Goal: Task Accomplishment & Management: Manage account settings

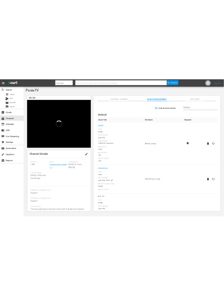
scroll to position [24, 0]
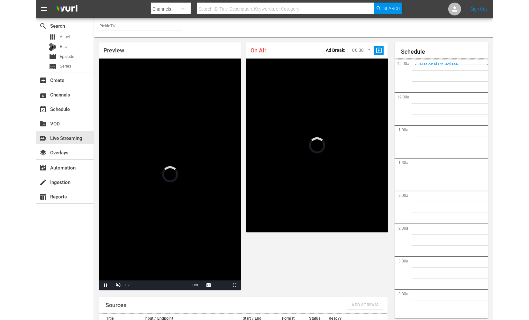
scroll to position [919, 0]
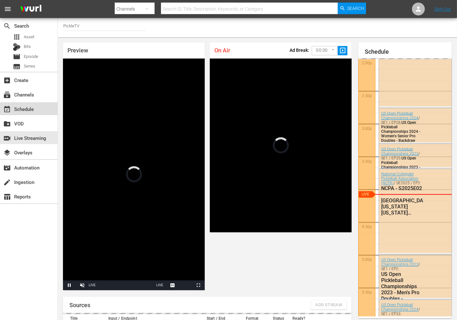
click at [25, 110] on div "event_available Schedule" at bounding box center [18, 108] width 36 height 6
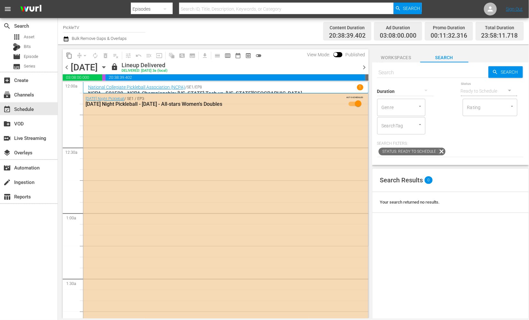
click at [105, 67] on icon "button" at bounding box center [103, 68] width 3 height 2
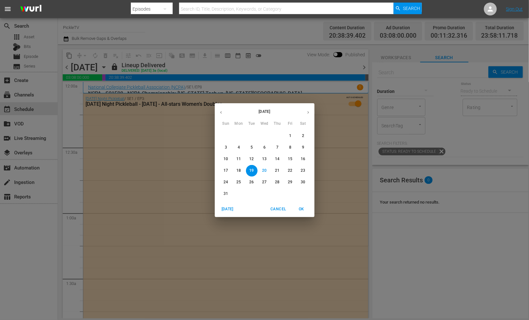
click at [304, 173] on p "23" at bounding box center [302, 170] width 4 height 5
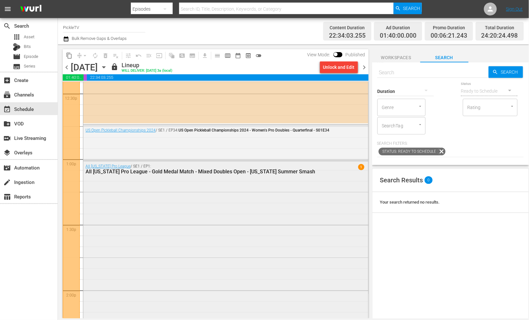
scroll to position [1628, 0]
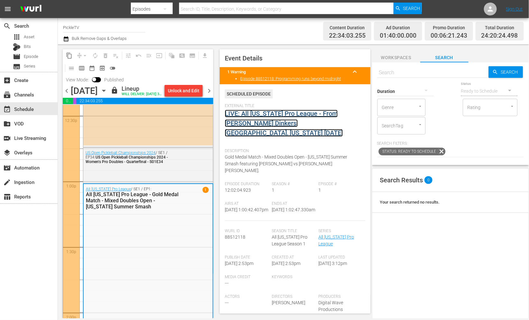
click at [264, 113] on link "LIVE: All [US_STATE] Pro League - From [PERSON_NAME] Dinkers, [GEOGRAPHIC_DATA]…" at bounding box center [284, 123] width 118 height 27
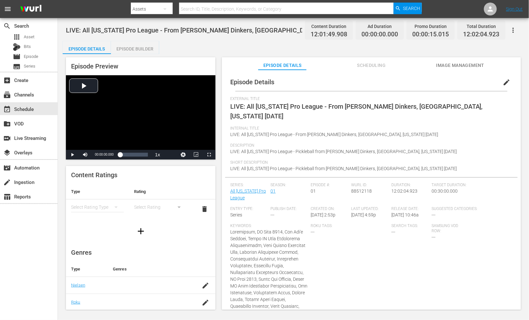
click at [127, 31] on span "LIVE: All [US_STATE] Pro League - From [PERSON_NAME] Dinkers, [GEOGRAPHIC_DATA]…" at bounding box center [219, 30] width 307 height 8
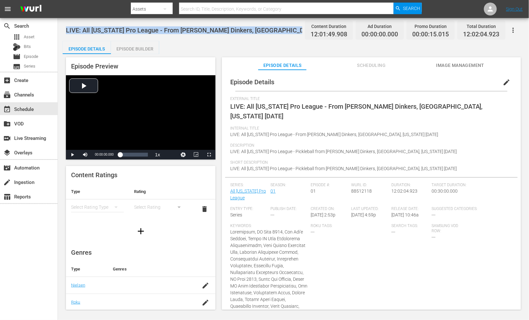
click at [127, 31] on span "LIVE: All [US_STATE] Pro League - From [PERSON_NAME] Dinkers, [GEOGRAPHIC_DATA]…" at bounding box center [219, 30] width 307 height 8
copy span "LIVE: All [US_STATE] Pro League - From [PERSON_NAME] Dinkers, [GEOGRAPHIC_DATA]…"
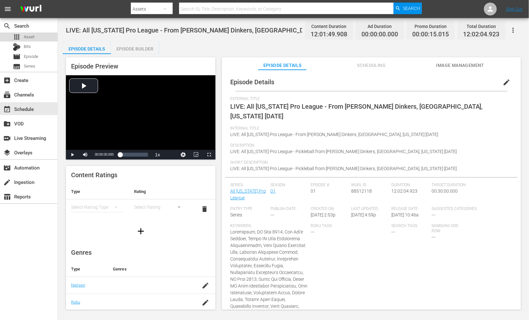
click at [36, 36] on div "apps Asset" at bounding box center [29, 36] width 58 height 9
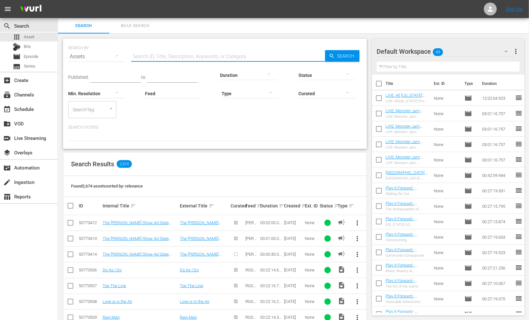
paste input "LIVE: All [US_STATE] Pro League - From [PERSON_NAME] Dinkers, [GEOGRAPHIC_DATA]…"
click at [174, 59] on input "text" at bounding box center [228, 56] width 194 height 15
type input "LIVE: All [US_STATE] Pro League - From [PERSON_NAME] Dinkers, [GEOGRAPHIC_DATA]…"
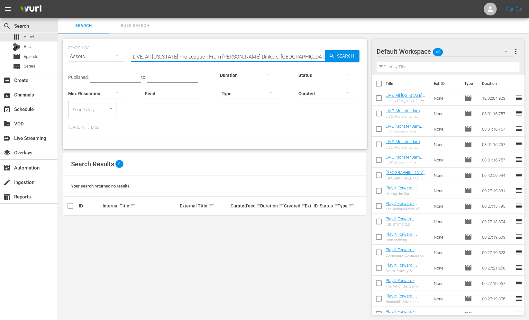
click at [248, 55] on input "LIVE: All [US_STATE] Pro League - From [PERSON_NAME] Dinkers, [GEOGRAPHIC_DATA]…" at bounding box center [228, 56] width 194 height 15
click at [247, 55] on input "LIVE: All [US_STATE] Pro League - From [PERSON_NAME] Dinkers, [GEOGRAPHIC_DATA]…" at bounding box center [228, 56] width 194 height 15
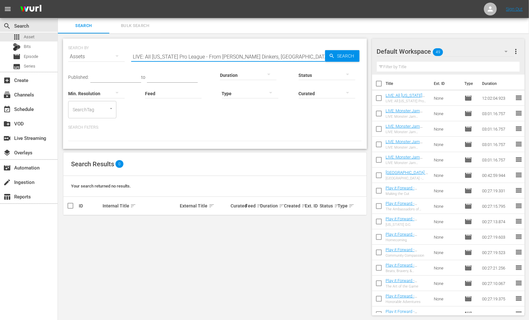
click at [247, 55] on input "LIVE: All [US_STATE] Pro League - From [PERSON_NAME] Dinkers, [GEOGRAPHIC_DATA]…" at bounding box center [228, 56] width 194 height 15
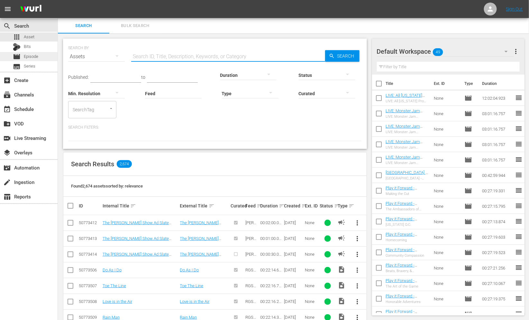
click at [40, 55] on div "movie Episode" at bounding box center [29, 56] width 58 height 9
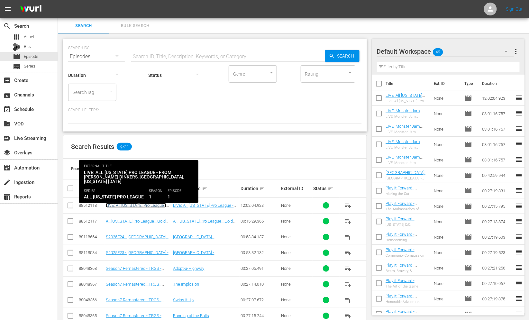
click at [130, 206] on link "LIVE: All [US_STATE] Pro League - From [PERSON_NAME] Dinkers, [GEOGRAPHIC_DATA]…" at bounding box center [137, 212] width 62 height 19
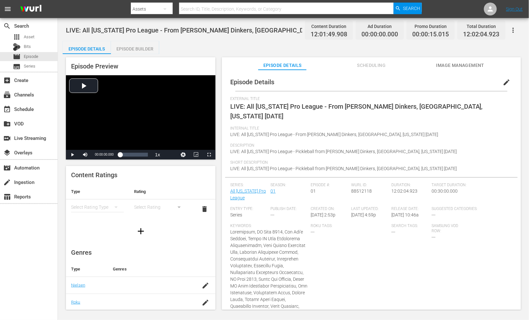
click at [215, 31] on span "LIVE: All [US_STATE] Pro League - From [PERSON_NAME] Dinkers, [GEOGRAPHIC_DATA]…" at bounding box center [219, 30] width 307 height 8
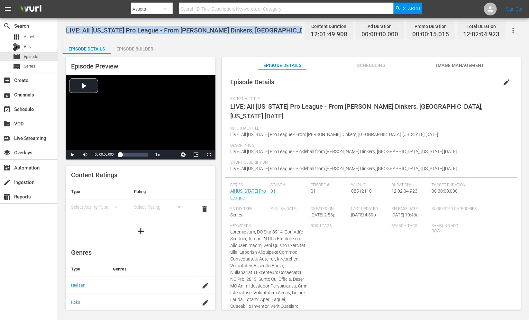
click at [215, 31] on span "LIVE: All [US_STATE] Pro League - From [PERSON_NAME] Dinkers, [GEOGRAPHIC_DATA]…" at bounding box center [219, 30] width 307 height 8
copy span "LIVE: All [US_STATE] Pro League - From [PERSON_NAME] Dinkers, [GEOGRAPHIC_DATA]…"
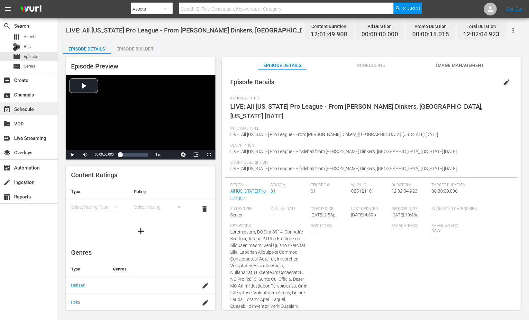
click at [29, 107] on div "event_available Schedule" at bounding box center [18, 108] width 36 height 6
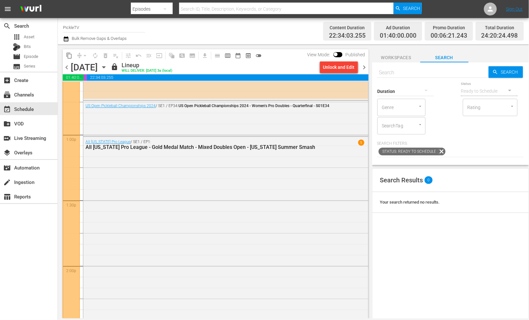
scroll to position [1652, 0]
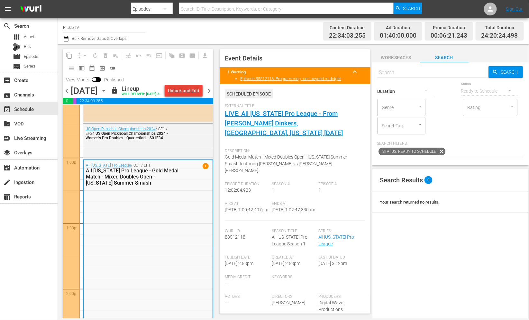
click at [183, 90] on div "Unlock and Edit" at bounding box center [183, 91] width 31 height 12
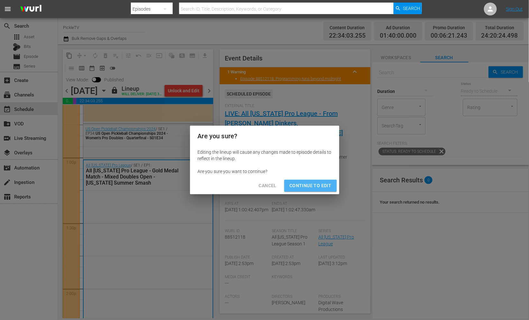
click at [309, 189] on button "Continue to Edit" at bounding box center [310, 186] width 52 height 12
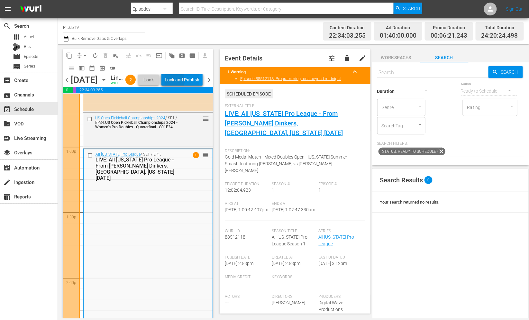
click at [188, 81] on div "Lock and Publish" at bounding box center [182, 80] width 35 height 12
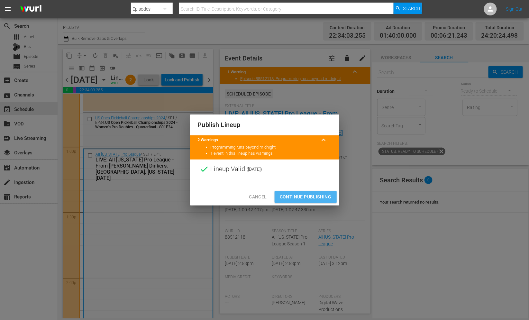
click at [316, 195] on span "Continue Publishing" at bounding box center [306, 197] width 52 height 8
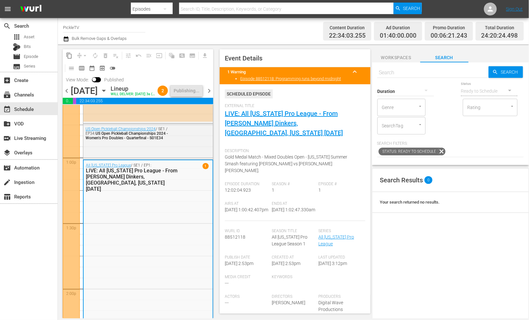
click at [291, 154] on span "Gold Medal Match - Mixed Doubles Open - [US_STATE] Summer Smash featuring [PERS…" at bounding box center [286, 163] width 122 height 19
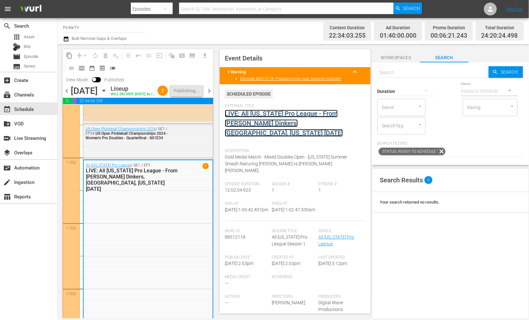
click at [285, 122] on link "LIVE: All [US_STATE] Pro League - From [PERSON_NAME] Dinkers, [GEOGRAPHIC_DATA]…" at bounding box center [284, 123] width 118 height 27
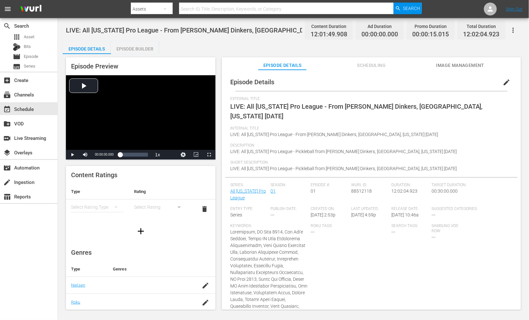
click at [149, 50] on div "Episode Builder" at bounding box center [135, 48] width 48 height 15
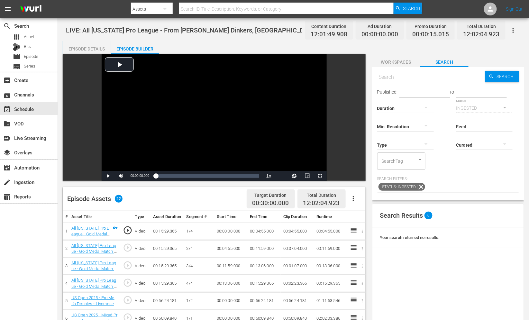
click at [79, 53] on div "Episode Details" at bounding box center [87, 48] width 48 height 15
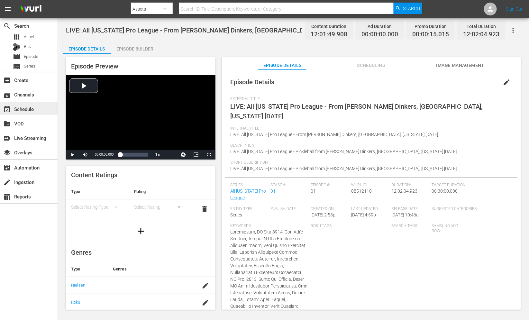
click at [43, 112] on div "event_available Schedule" at bounding box center [29, 108] width 58 height 13
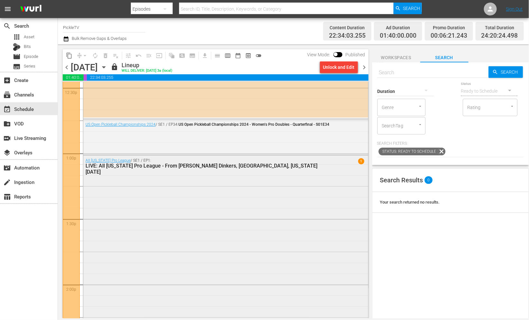
scroll to position [1607, 0]
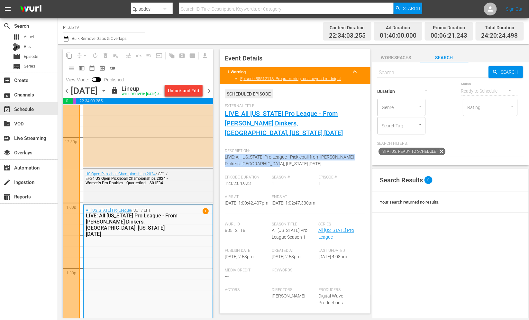
copy span "LIVE: All [US_STATE] Pro League - Pickleball from [PERSON_NAME] Dinkers, [GEOGR…"
drag, startPoint x: 263, startPoint y: 154, endPoint x: 224, endPoint y: 149, distance: 39.1
click at [224, 149] on div "Event Details 1 Warning keyboard_arrow_up Episode 88512118: Programming runs be…" at bounding box center [294, 181] width 150 height 264
click at [257, 128] on div "External Title LIVE: All [US_STATE] Pro League - From [PERSON_NAME] Dinkers, [G…" at bounding box center [295, 124] width 140 height 42
click at [265, 119] on div "External Title LIVE: All [US_STATE] Pro League - From [PERSON_NAME] Dinkers, [G…" at bounding box center [295, 124] width 140 height 42
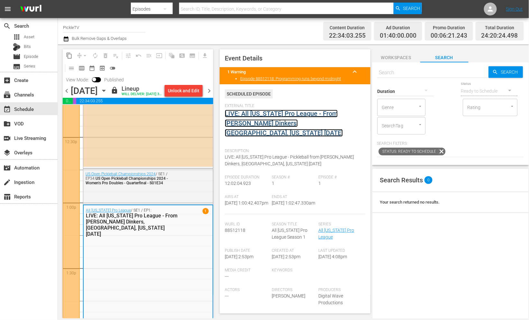
click at [276, 124] on link "LIVE: All [US_STATE] Pro League - From [PERSON_NAME] Dinkers, [GEOGRAPHIC_DATA]…" at bounding box center [284, 123] width 118 height 27
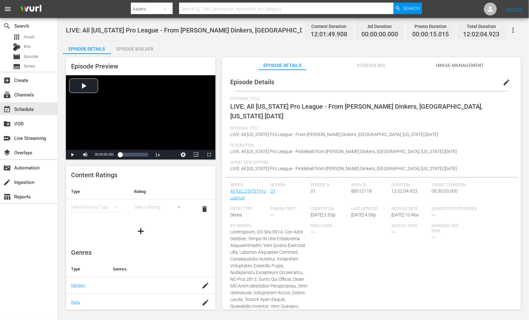
click at [457, 87] on button "edit" at bounding box center [506, 82] width 15 height 15
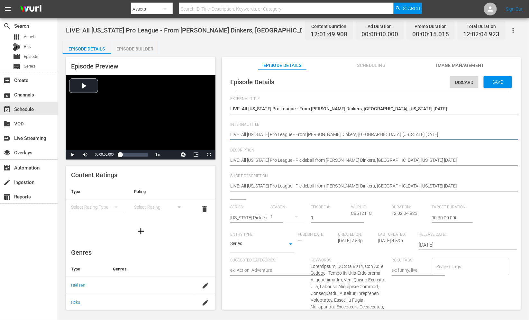
click at [296, 133] on textarea "LIVE: All [US_STATE] Pro League - From [PERSON_NAME] Dinkers, [GEOGRAPHIC_DATA]…" at bounding box center [369, 135] width 279 height 8
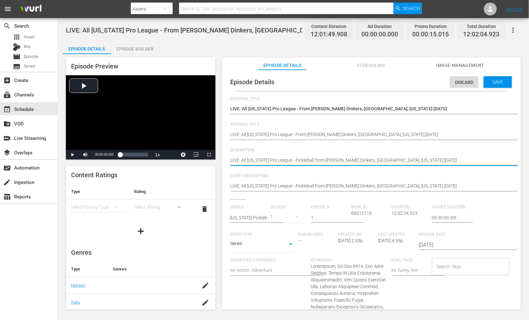
click at [306, 159] on textarea "LIVE: All [US_STATE] Pro League - Pickleball from [PERSON_NAME] Dinkers, [GEOGR…" at bounding box center [369, 161] width 279 height 8
click at [307, 158] on textarea "LIVE: All [US_STATE] Pro League - Pickleball from [PERSON_NAME] Dinkers, [GEOGR…" at bounding box center [369, 161] width 279 height 8
paste textarea "WATCH LIVE as the All [US_STATE] Pro League host a Regionals tournament from [P…"
type textarea "WATCH LIVE as the All [US_STATE] Pro League host a Regionals tournament from [P…"
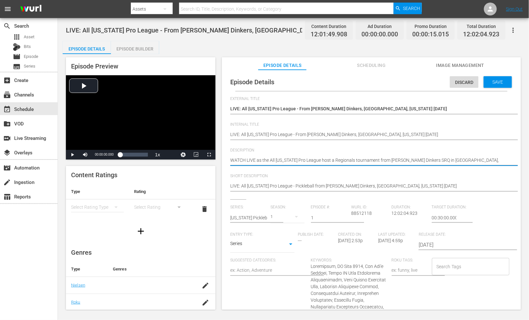
type textarea "WATCH LIVE as the All [US_STATE] Pro League host a Regionals tournament from [P…"
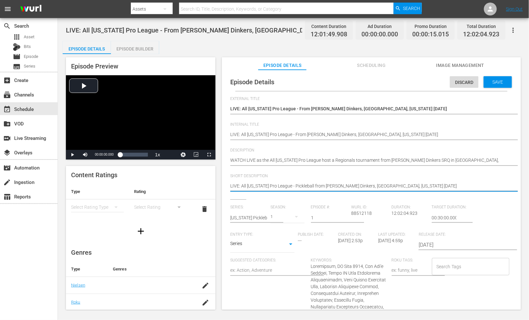
click at [319, 184] on textarea "LIVE: All [US_STATE] Pro League - Pickleball from [PERSON_NAME] Dinkers, [GEOGR…" at bounding box center [369, 187] width 279 height 8
click at [320, 184] on textarea "LIVE: All [US_STATE] Pro League - Pickleball from [PERSON_NAME] Dinkers, [GEOGR…" at bounding box center [369, 187] width 279 height 8
paste textarea "WATCH LIVE as the All [US_STATE] Pro League host a Regionals tournament from [P…"
type textarea "WATCH LIVE as the All [US_STATE] Pro League host a Regionals tournament from [P…"
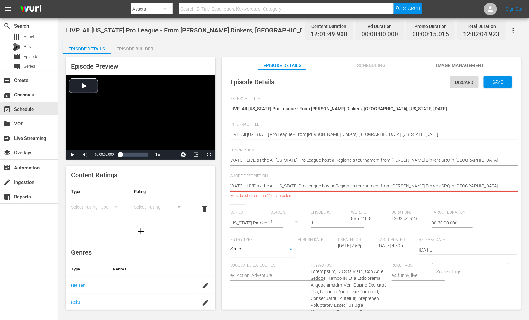
drag, startPoint x: 271, startPoint y: 185, endPoint x: 224, endPoint y: 187, distance: 46.6
click at [219, 185] on div "Episode Preview Video Player is loading. Play Video Play Mute Current Time 00:0…" at bounding box center [293, 184] width 461 height 261
type textarea "All [US_STATE] Pro League host a Regionals tournament from [PERSON_NAME] Dinker…"
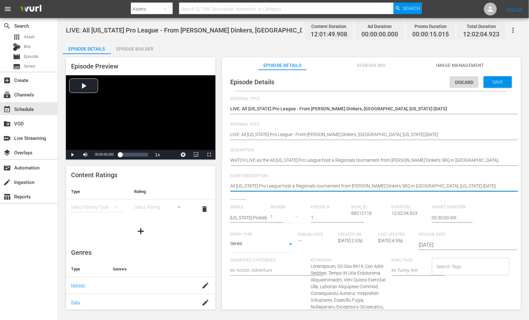
type textarea "TAll [US_STATE] Pro League host a Regionals tournament from [PERSON_NAME] Dinke…"
type textarea "[PERSON_NAME] [US_STATE] Pro League host a Regionals tournament from [PERSON_NA…"
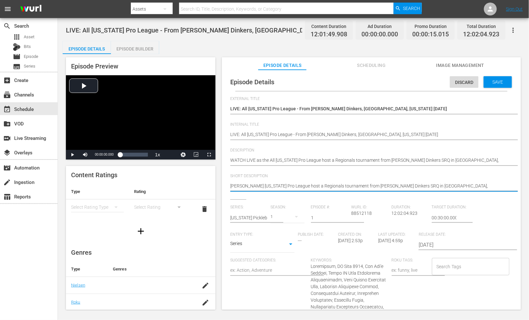
type textarea "[PERSON_NAME] [US_STATE] Pro League host a Regionals tournament from [PERSON_NA…"
type textarea "The All [US_STATE] Pro League host a Regionals tournament from [PERSON_NAME] Di…"
drag, startPoint x: 300, startPoint y: 185, endPoint x: 339, endPoint y: 185, distance: 38.6
click at [339, 185] on textarea "LIVE: All [US_STATE] Pro League - Pickleball from [PERSON_NAME] Dinkers, [GEOGR…" at bounding box center [369, 187] width 279 height 8
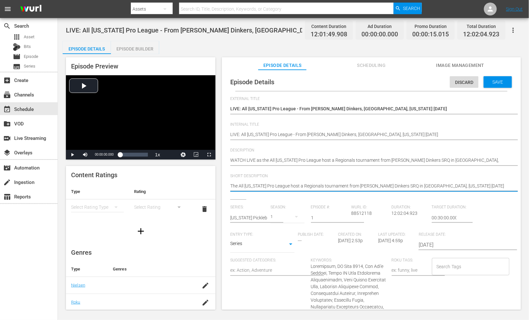
type textarea "The All [US_STATE] Pro League host R from [PERSON_NAME] Dinkers SRQ in [GEOGRAP…"
type textarea "The All [US_STATE] Pro League host Re from [PERSON_NAME] Dinkers SRQ in [GEOGRA…"
type textarea "The All [US_STATE] Pro League host Reg from [PERSON_NAME] Dinkers SRQ in [GEOGR…"
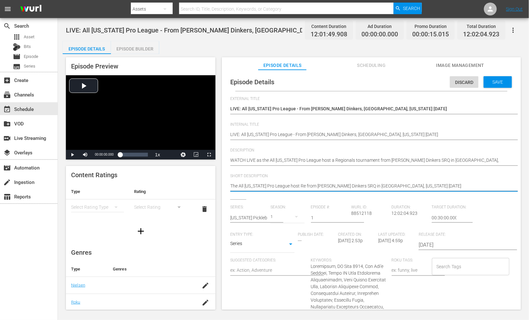
type textarea "The All [US_STATE] Pro League host Reg from [PERSON_NAME] Dinkers SRQ in [GEOGR…"
type textarea "The All [US_STATE] Pro League host Regi from [PERSON_NAME] Dinkers SRQ in [GEOG…"
type textarea "The All [US_STATE] Pro League host Regio from [PERSON_NAME] Dinkers SRQ in [GEO…"
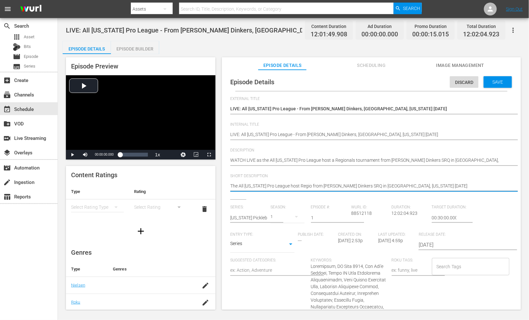
type textarea "The All [US_STATE] Pro League host Region from [PERSON_NAME] Dinkers SRQ in [GE…"
type textarea "The All [US_STATE] Pro League host Regiona from [PERSON_NAME] Dinkers SRQ in [G…"
type textarea "The All [US_STATE] Pro League host Regional from [PERSON_NAME] Dinkers SRQ in […"
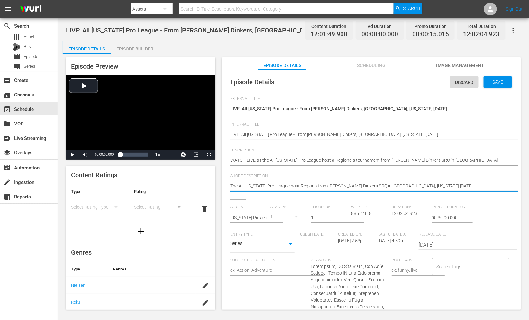
type textarea "The All [US_STATE] Pro League host Regional from [PERSON_NAME] Dinkers SRQ in […"
type textarea "The All [US_STATE] Pro League host Regionals from [PERSON_NAME] Dinkers SRQ in …"
click at [420, 185] on textarea "LIVE: All [US_STATE] Pro League - Pickleball from [PERSON_NAME] Dinkers, [GEOGR…" at bounding box center [369, 187] width 279 height 8
type textarea "The All [US_STATE] Pro League host Regionals from [PERSON_NAME] Dinkers SRQ in …"
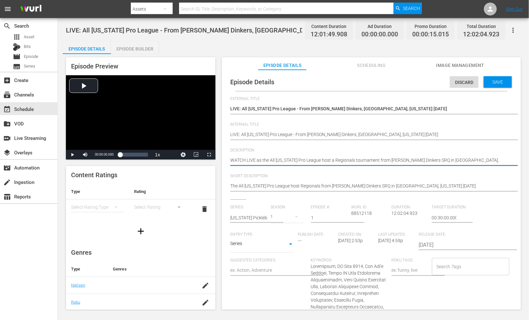
click at [355, 160] on textarea "LIVE: All [US_STATE] Pro League - Pickleball from [PERSON_NAME] Dinkers, [GEOGR…" at bounding box center [369, 161] width 279 height 8
type textarea "WATCH LIVE as the All [US_STATE] Pro League host a Regionals from [PERSON_NAME]…"
click at [326, 158] on textarea "LIVE: All [US_STATE] Pro League - Pickleball from [PERSON_NAME] Dinkers, [GEOGR…" at bounding box center [369, 161] width 279 height 8
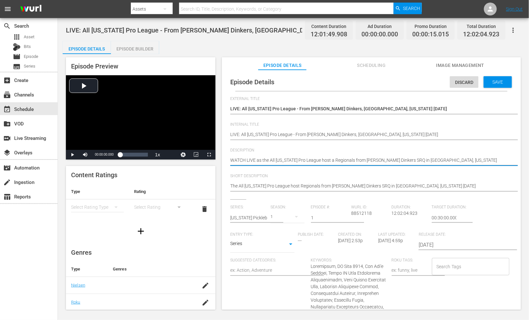
type textarea "WATCH LIVE as the All [US_STATE] Pro League host Regionals from [PERSON_NAME] D…"
drag, startPoint x: 325, startPoint y: 159, endPoint x: 318, endPoint y: 159, distance: 7.7
click at [315, 159] on textarea "LIVE: All [US_STATE] Pro League - Pickleball from [PERSON_NAME] Dinkers, [GEOGR…" at bounding box center [369, 161] width 279 height 8
type textarea "WATCH LIVE as the All [US_STATE] Pro League Regionals from [PERSON_NAME] Dinker…"
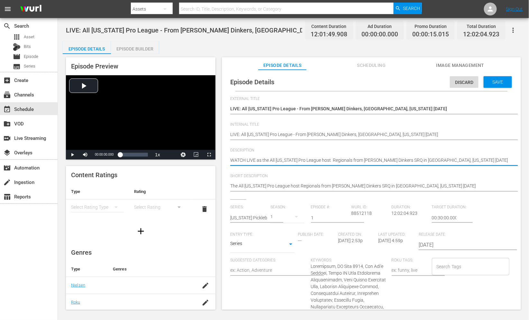
type textarea "WATCH LIVE as the All [US_STATE] Pro League Regionals from [PERSON_NAME] Dinker…"
drag, startPoint x: 271, startPoint y: 160, endPoint x: 258, endPoint y: 161, distance: 12.2
click at [258, 161] on textarea "LIVE: All [US_STATE] Pro League - Pickleball from [PERSON_NAME] Dinkers, [GEOGR…" at bounding box center [369, 161] width 279 height 8
type textarea "WATCH LIVE All [US_STATE] Pro League Regionals from [PERSON_NAME] Dinkers SRQ i…"
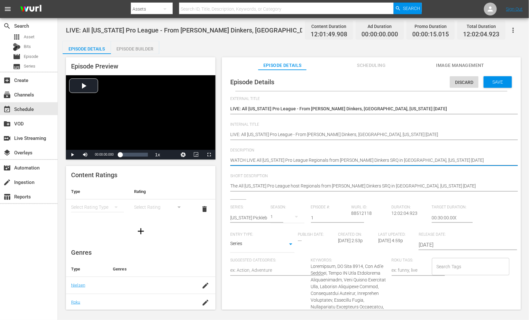
type textarea "WATCH LIVEAll [US_STATE] Pro League Regionals from [PERSON_NAME] Dinkers SRQ in…"
type textarea "WATCH LIVAll [US_STATE] Pro League Regionals from [PERSON_NAME] Dinkers SRQ in …"
type textarea "WATCH LIAll [US_STATE] Pro League Regionals from [PERSON_NAME] Dinkers SRQ in […"
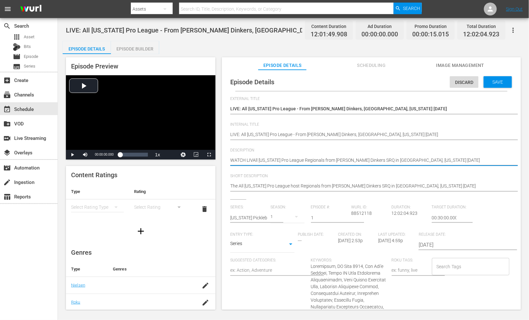
type textarea "WATCH LIAll [US_STATE] Pro League Regionals from [PERSON_NAME] Dinkers SRQ in […"
type textarea "WATCH [PERSON_NAME] [US_STATE] Pro League Regionals from [PERSON_NAME] Dinkers …"
type textarea "WATCH All [US_STATE] Pro League Regionals from [PERSON_NAME] Dinkers SRQ in [GE…"
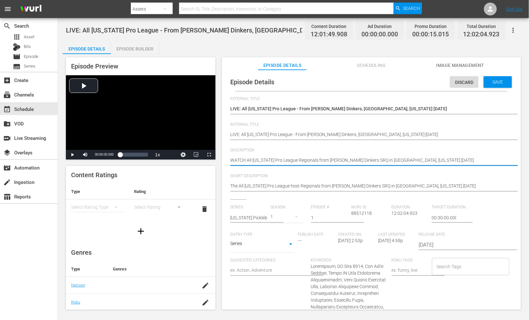
type textarea "WATCH tAll [US_STATE] Pro League Regionals from [PERSON_NAME] Dinkers SRQ in [G…"
type textarea "WATCH [PERSON_NAME] [US_STATE] Pro League Regionals from [PERSON_NAME] Dinkers …"
type textarea "WATCH the All [US_STATE] Pro League Regionals from [PERSON_NAME] Dinkers SRQ in…"
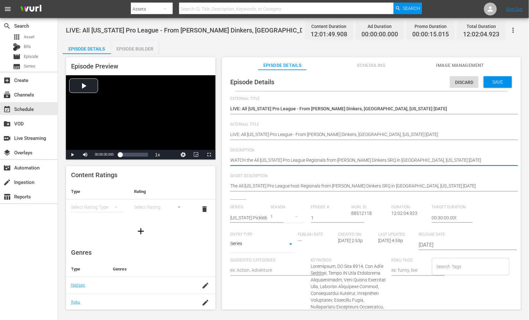
click at [414, 159] on textarea "LIVE: All [US_STATE] Pro League - Pickleball from [PERSON_NAME] Dinkers, [GEOGR…" at bounding box center [369, 161] width 279 height 8
type textarea "WATCH the All [US_STATE] Pro League Regionals from [PERSON_NAME] Dinkers SRQ in…"
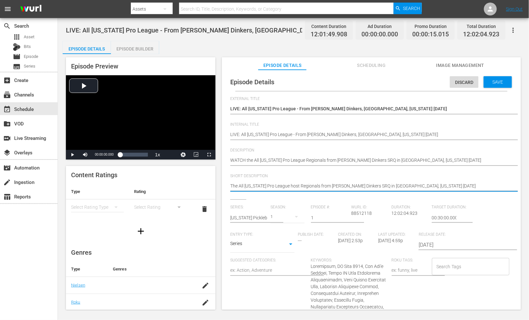
click at [295, 185] on textarea "LIVE: All [US_STATE] Pro League - Pickleball from [PERSON_NAME] Dinkers, [GEOGR…" at bounding box center [369, 187] width 279 height 8
paste textarea "WATCH the All [US_STATE] Pro League"
type textarea "WATCH the All [US_STATE] Pro League Regionals from [PERSON_NAME] Dinkers SRQ in…"
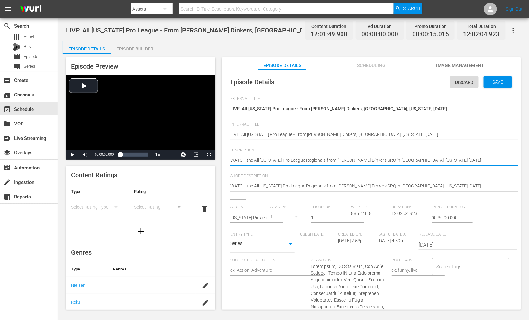
click at [236, 157] on textarea "LIVE: All [US_STATE] Pro League - Pickleball from [PERSON_NAME] Dinkers, [GEOGR…" at bounding box center [369, 161] width 279 height 8
type textarea "W the All [US_STATE] Pro League Regionals from [PERSON_NAME] Dinkers SRQ in [GE…"
type textarea "Wa the All [US_STATE] Pro League Regionals from [PERSON_NAME] Dinkers SRQ in [G…"
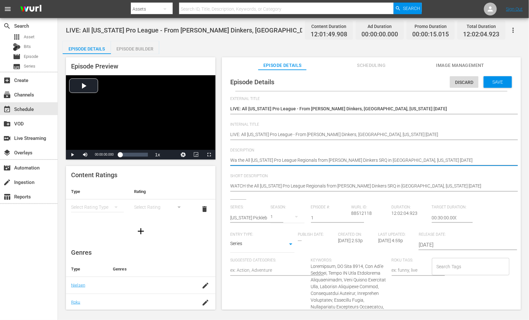
type textarea "Wat the All [US_STATE] Pro League Regionals from [PERSON_NAME] Dinkers SRQ in […"
type textarea "Watc the All [US_STATE] Pro League Regionals from [PERSON_NAME] Dinkers SRQ in …"
type textarea "Watch the All [US_STATE] Pro League Regionals from [PERSON_NAME] Dinkers SRQ in…"
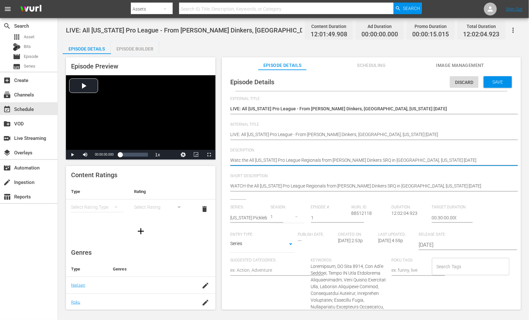
type textarea "Watch the All [US_STATE] Pro League Regionals from [PERSON_NAME] Dinkers SRQ in…"
drag, startPoint x: 294, startPoint y: 159, endPoint x: 305, endPoint y: 159, distance: 10.6
click at [294, 159] on textarea "LIVE: All [US_STATE] Pro League - Pickleball from [PERSON_NAME] Dinkers, [GEOGR…" at bounding box center [369, 161] width 279 height 8
type textarea "Watch the All [US_STATE] Pro League Regionals from [PERSON_NAME] Dinkers SRQ in…"
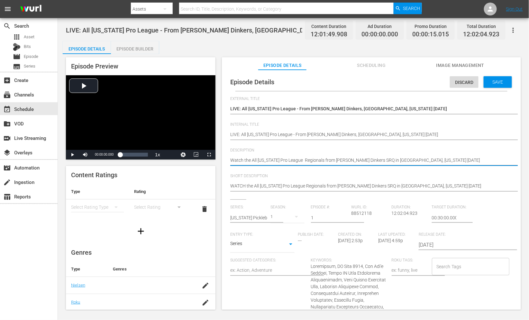
type textarea "Watch the All [US_STATE] Pro League ( Regionals from [PERSON_NAME] Dinkers SRQ …"
type textarea "Watch the All [US_STATE] Pro League (A Regionals from [PERSON_NAME] Dinkers SRQ…"
type textarea "Watch the All [US_STATE] Pro League (AF Regionals from [PERSON_NAME] Dinkers SR…"
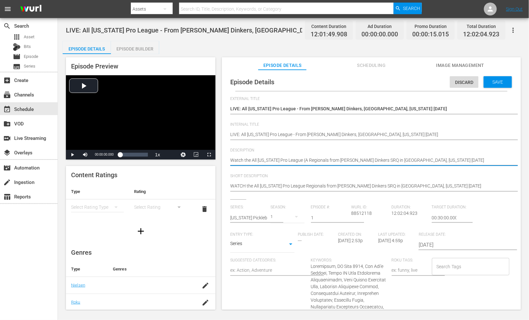
type textarea "Watch the All [US_STATE] Pro League (AF Regionals from [PERSON_NAME] Dinkers SR…"
type textarea "Watch the All [US_STATE] Pro League (AFP Regionals from [PERSON_NAME] Dinkers S…"
type textarea "Watch the All [US_STATE] Pro League (AFPL Regionals from [PERSON_NAME] Dinkers …"
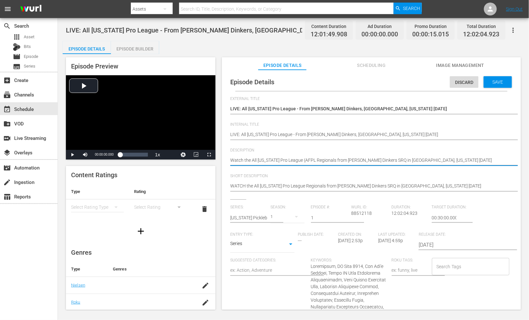
type textarea "Watch the All [US_STATE] Pro League (AFPL) Regionals from [PERSON_NAME] Dinkers…"
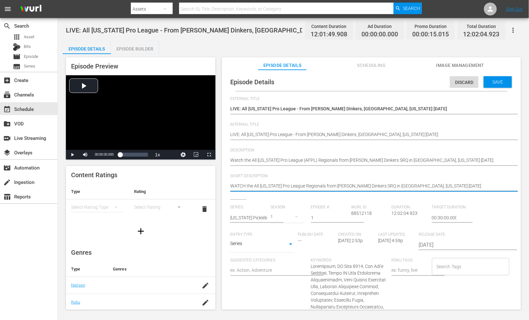
drag, startPoint x: 299, startPoint y: 185, endPoint x: 302, endPoint y: 185, distance: 3.5
type textarea "WATCH the All [US_STATE] Pro League (Regionals from [PERSON_NAME] Dinkers SRQ i…"
type textarea "WATCH the All [US_STATE] Pro League (ARegionals from [PERSON_NAME] Dinkers SRQ …"
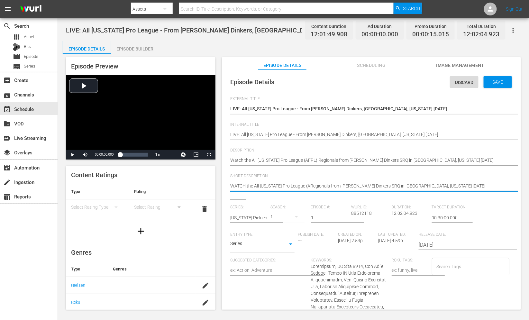
type textarea "WATCH the All [US_STATE] Pro League (AFRegionals from [PERSON_NAME] Dinkers SRQ…"
type textarea "WATCH the All [US_STATE] Pro League (AFPRegionals from [PERSON_NAME] Dinkers SR…"
type textarea "WATCH the All [US_STATE] Pro League (AFPLRegionals from [PERSON_NAME] Dinkers S…"
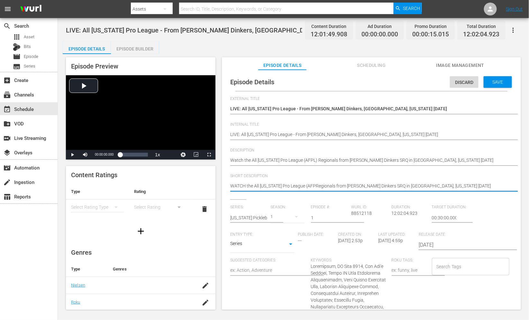
type textarea "WATCH the All [US_STATE] Pro League (AFPLRegionals from [PERSON_NAME] Dinkers S…"
type textarea "WATCH the All [US_STATE] Pro League (AFPL)Regionals from [PERSON_NAME] Dinkers …"
type textarea "WATCH the All [US_STATE] Pro League (AFPL) Regionals from [PERSON_NAME] Dinkers…"
click at [388, 183] on textarea "LIVE: All [US_STATE] Pro League - Pickleball from [PERSON_NAME] Dinkers, [GEOGR…" at bounding box center [369, 187] width 279 height 8
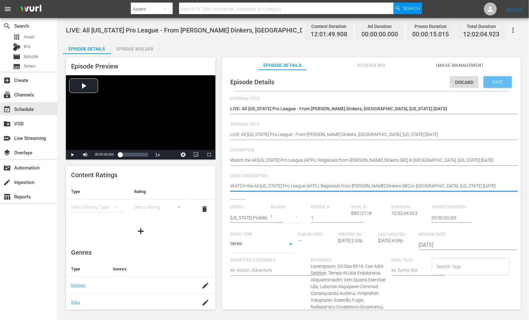
type textarea "WATCH the All [US_STATE] Pro League (AFPL) Regionals from [PERSON_NAME] Dinkers…"
click at [457, 84] on div "Save" at bounding box center [497, 82] width 28 height 12
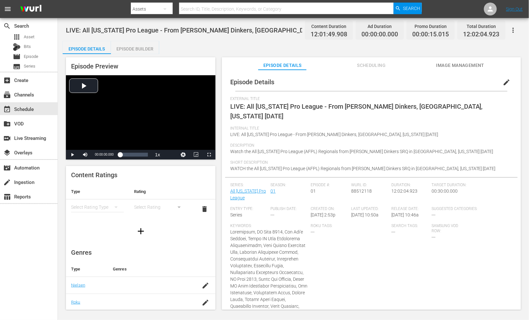
click at [173, 46] on div "Episode Details Episode Builder Episode Preview Video Player is loading. Play V…" at bounding box center [293, 177] width 461 height 273
click at [31, 108] on div "event_available Schedule" at bounding box center [18, 108] width 36 height 6
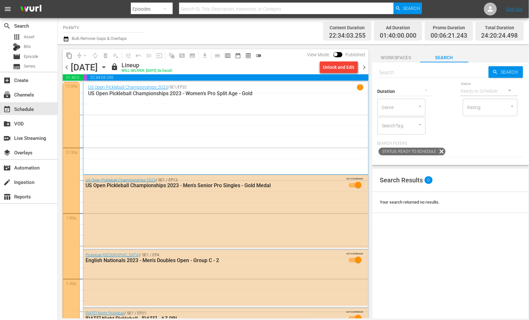
click at [344, 67] on div "Unlock and Edit" at bounding box center [338, 67] width 31 height 12
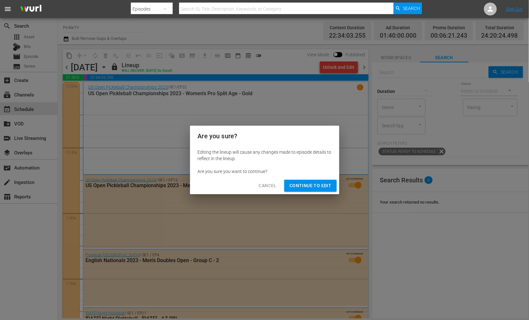
click at [301, 185] on span "Continue to Edit" at bounding box center [310, 186] width 42 height 8
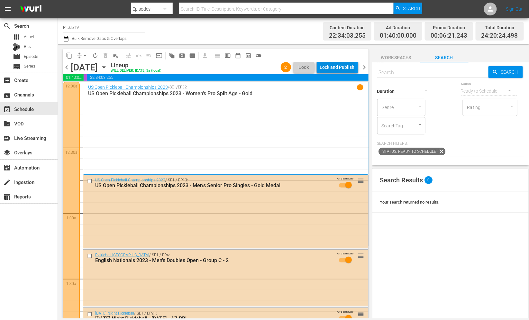
click at [335, 68] on div "Lock and Publish" at bounding box center [337, 67] width 35 height 12
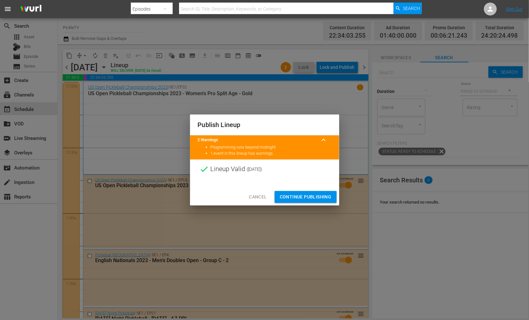
click at [309, 199] on span "Continue Publishing" at bounding box center [306, 197] width 52 height 8
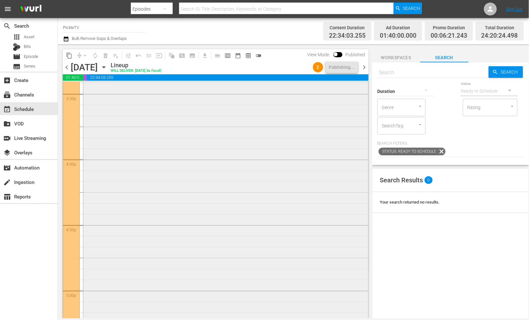
scroll to position [2013, 0]
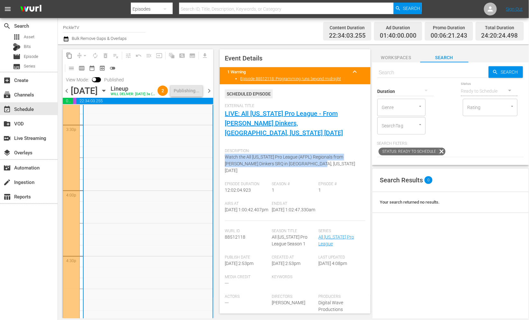
drag, startPoint x: 302, startPoint y: 156, endPoint x: 217, endPoint y: 149, distance: 85.4
click at [217, 149] on span "Event Details 1 Warning keyboard_arrow_up Episode 88512118: Programming runs be…" at bounding box center [293, 181] width 157 height 274
copy span "Watch the All [US_STATE] Pro League (AFPL) Regionals from [PERSON_NAME] Dinkers…"
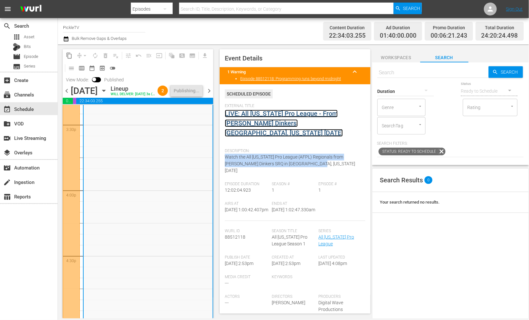
click at [309, 112] on link "LIVE: All [US_STATE] Pro League - From [PERSON_NAME] Dinkers, [GEOGRAPHIC_DATA]…" at bounding box center [284, 123] width 118 height 27
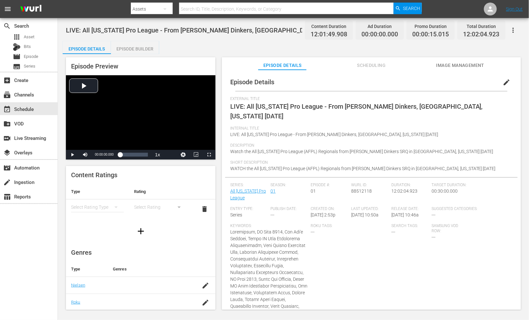
click at [457, 83] on span "edit" at bounding box center [507, 82] width 8 height 8
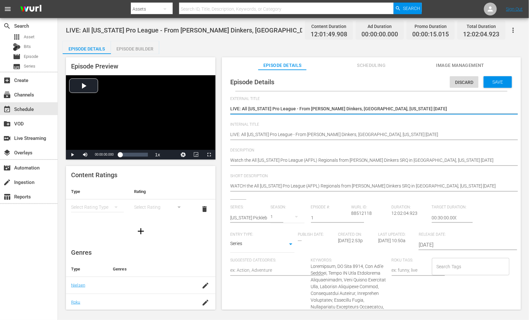
click at [308, 109] on textarea "LIVE: All [US_STATE] Pro League - From [PERSON_NAME] Dinkers, [GEOGRAPHIC_DATA]…" at bounding box center [369, 109] width 279 height 8
paste textarea "AFPL Regionals-[GEOGRAPHIC_DATA], [GEOGRAPHIC_DATA]"
type textarea "AFPL Regionals-[GEOGRAPHIC_DATA], [GEOGRAPHIC_DATA] [DATE]"
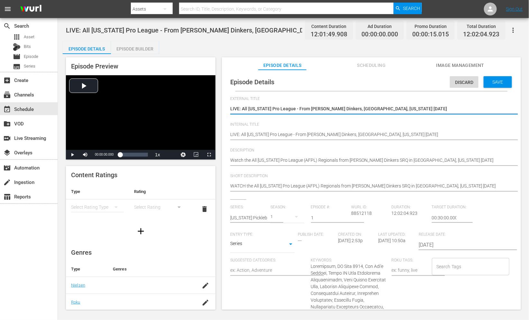
type textarea "AFPL Regionals-[GEOGRAPHIC_DATA], [GEOGRAPHIC_DATA] [DATE]"
click at [230, 109] on textarea "LIVE: All [US_STATE] Pro League - From [PERSON_NAME] Dinkers, [GEOGRAPHIC_DATA]…" at bounding box center [369, 109] width 279 height 8
type textarea "LAFPL Regionals-[GEOGRAPHIC_DATA], [GEOGRAPHIC_DATA] [DATE]"
type textarea "LIAFPL Regionals-[GEOGRAPHIC_DATA], [GEOGRAPHIC_DATA] [DATE]"
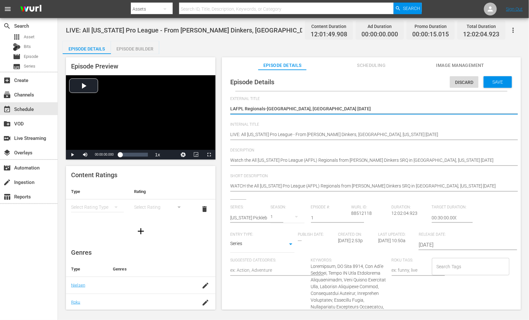
type textarea "LIAFPL Regionals-[GEOGRAPHIC_DATA], [GEOGRAPHIC_DATA] [DATE]"
type textarea "LIVAFPL Regionals-[GEOGRAPHIC_DATA], [GEOGRAPHIC_DATA] [DATE]"
type textarea "LIVEAFPL Regionals-[GEOGRAPHIC_DATA], [GEOGRAPHIC_DATA] [DATE]"
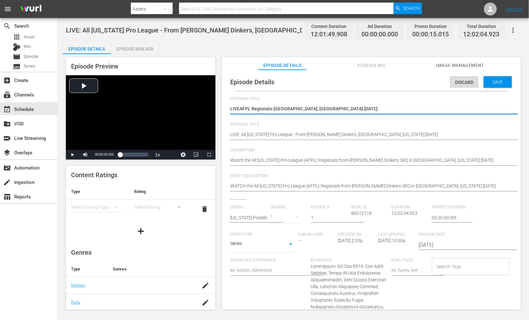
type textarea "LIVE:AFPL Regionals-[GEOGRAPHIC_DATA], [GEOGRAPHIC_DATA] [DATE]"
type textarea "LIVE: AFPL Regionals-[GEOGRAPHIC_DATA], [GEOGRAPHIC_DATA] [DATE]"
click at [274, 117] on div at bounding box center [369, 117] width 279 height 0
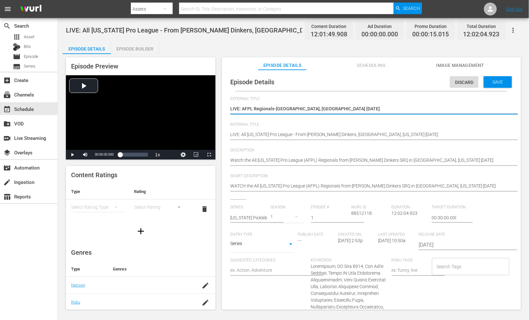
drag, startPoint x: 331, startPoint y: 109, endPoint x: 230, endPoint y: 109, distance: 100.9
click at [282, 119] on div "External Title LIVE: All [US_STATE] Pro League - From [PERSON_NAME] Dinkers, [G…" at bounding box center [371, 109] width 282 height 26
drag, startPoint x: 284, startPoint y: 134, endPoint x: 289, endPoint y: 134, distance: 5.2
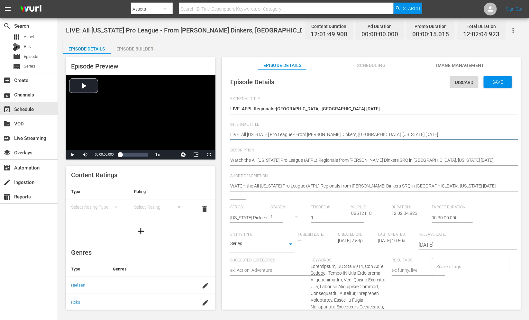
type textarea "LIVE: All [US_STATE] Pro League - From [PERSON_NAME] Dinkers, [GEOGRAPHIC_DATA]…"
type textarea "LIVE: All [US_STATE] Pro League ( - From [PERSON_NAME] Dinkers, [GEOGRAPHIC_DAT…"
type textarea "LIVE: All [US_STATE] Pro League (A - From [PERSON_NAME] Dinkers, [GEOGRAPHIC_DA…"
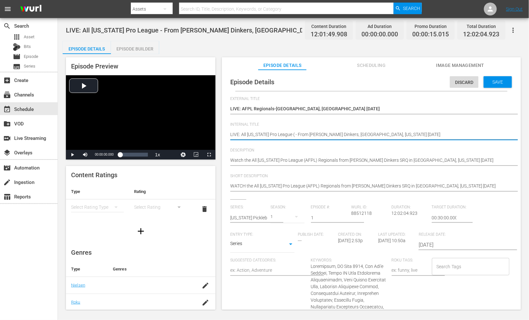
type textarea "LIVE: All [US_STATE] Pro League (A - From [PERSON_NAME] Dinkers, [GEOGRAPHIC_DA…"
type textarea "LIVE: All [US_STATE] Pro League (AF - From [PERSON_NAME] Dinkers, [GEOGRAPHIC_D…"
type textarea "LIVE: All [US_STATE] Pro League (AFP - From [PERSON_NAME] Dinkers, [GEOGRAPHIC_…"
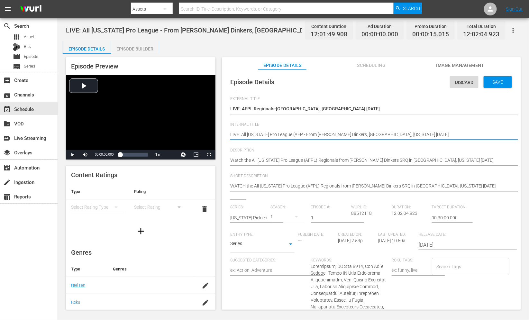
type textarea "LIVE: All [US_STATE] Pro League (AFPL - From [PERSON_NAME] Dinkers, [GEOGRAPHIC…"
type textarea "LIVE: All [US_STATE] Pro League (AFPL) - From [PERSON_NAME] Dinkers, [GEOGRAPHI…"
drag, startPoint x: 307, startPoint y: 130, endPoint x: 311, endPoint y: 130, distance: 4.2
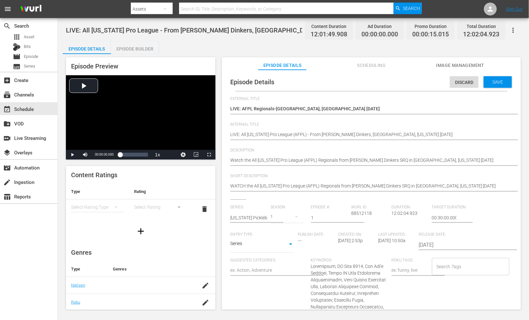
click at [307, 130] on div "LIVE: All [US_STATE] Pro League - From [PERSON_NAME] Dinkers, [GEOGRAPHIC_DATA]…" at bounding box center [369, 134] width 279 height 15
click at [457, 84] on div "Save" at bounding box center [497, 82] width 28 height 12
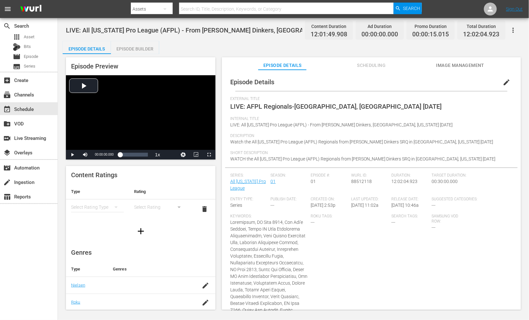
drag, startPoint x: 421, startPoint y: 160, endPoint x: 416, endPoint y: 161, distance: 4.2
click at [420, 160] on span "WATCH the All [US_STATE] Pro League (AFPL) Regionals from [PERSON_NAME] Dinkers…" at bounding box center [362, 158] width 265 height 5
drag, startPoint x: 504, startPoint y: 80, endPoint x: 478, endPoint y: 92, distance: 28.8
click at [457, 80] on span "edit" at bounding box center [507, 82] width 8 height 8
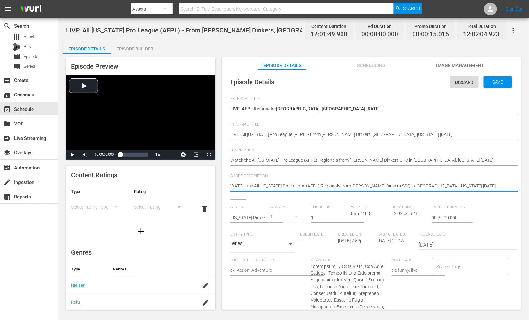
click at [239, 184] on textarea "WATCH the All [US_STATE] Pro League (AFPL) Regionals from [PERSON_NAME] Dinkers…" at bounding box center [369, 187] width 279 height 8
type textarea "W the All [US_STATE] Pro League (AFPL) Regionals from [PERSON_NAME] Dinkers SRQ…"
type textarea "Wa the All [US_STATE] Pro League (AFPL) Regionals from [PERSON_NAME] Dinkers SR…"
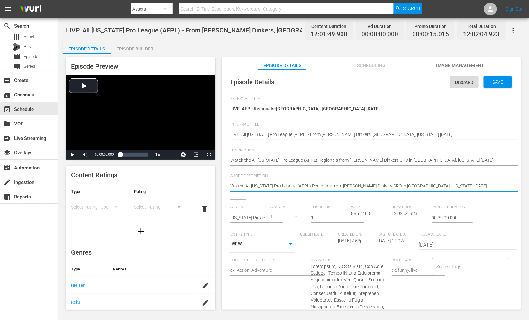
type textarea "Wat the All [US_STATE] Pro League (AFPL) Regionals from [PERSON_NAME] Dinkers S…"
type textarea "Watc the All [US_STATE] Pro League (AFPL) Regionals from [PERSON_NAME] Dinkers …"
type textarea "Watch the All [US_STATE] Pro League (AFPL) Regionals from [PERSON_NAME] Dinkers…"
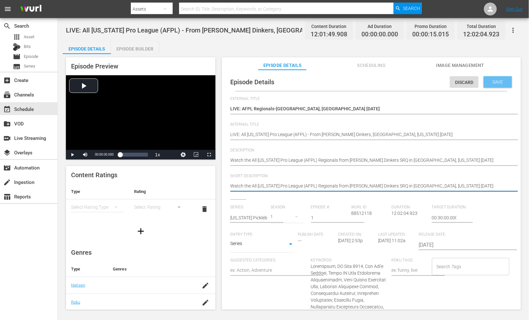
type textarea "Watch the All [US_STATE] Pro League (AFPL) Regionals from [PERSON_NAME] Dinkers…"
click at [457, 82] on span "Save" at bounding box center [497, 81] width 21 height 5
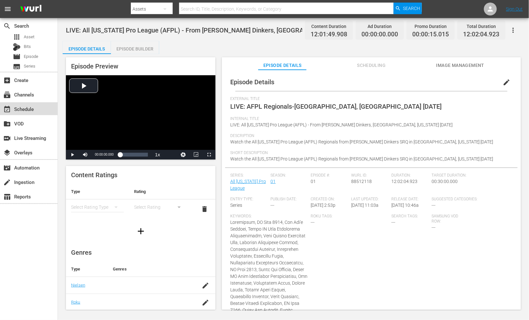
click at [31, 108] on div "event_available Schedule" at bounding box center [18, 108] width 36 height 6
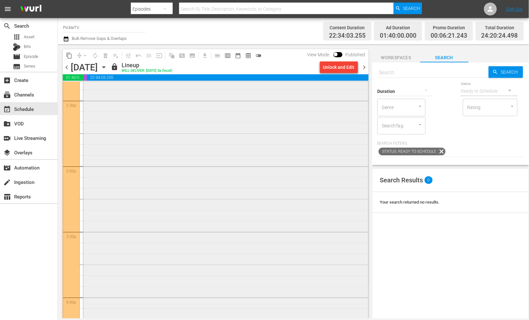
scroll to position [1897, 0]
click at [337, 68] on div "Unlock and Edit" at bounding box center [338, 67] width 31 height 12
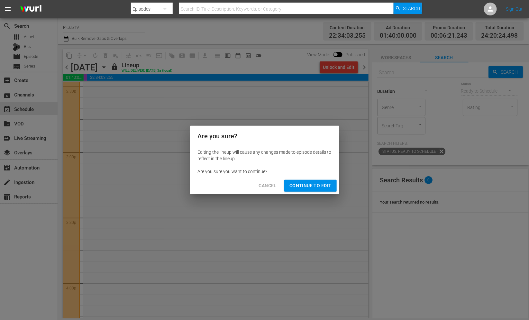
click at [317, 185] on span "Continue to Edit" at bounding box center [310, 186] width 42 height 8
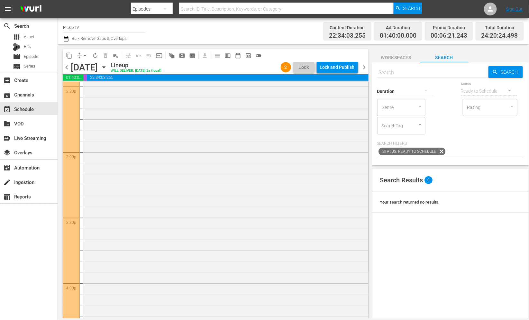
click at [340, 68] on div "Lock and Publish" at bounding box center [337, 67] width 35 height 12
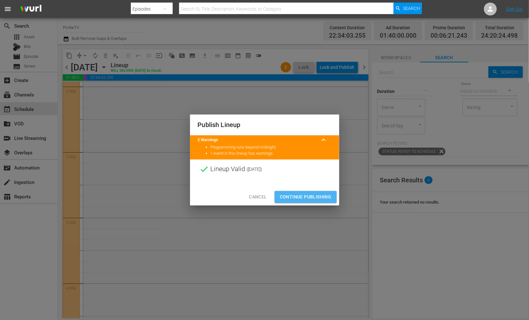
click at [311, 193] on span "Continue Publishing" at bounding box center [306, 197] width 52 height 8
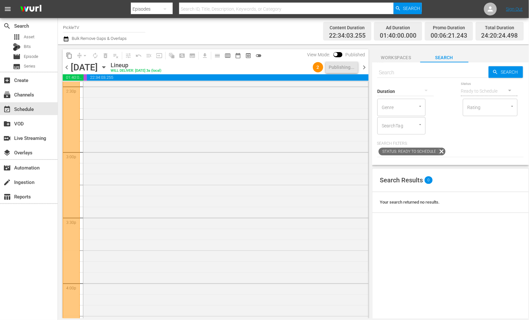
drag, startPoint x: 245, startPoint y: 38, endPoint x: 272, endPoint y: 47, distance: 28.1
click at [246, 38] on div "Channel Title PickleTV Bulk Remove Gaps & Overlaps" at bounding box center [188, 31] width 251 height 23
click at [362, 68] on span "chevron_right" at bounding box center [364, 67] width 8 height 8
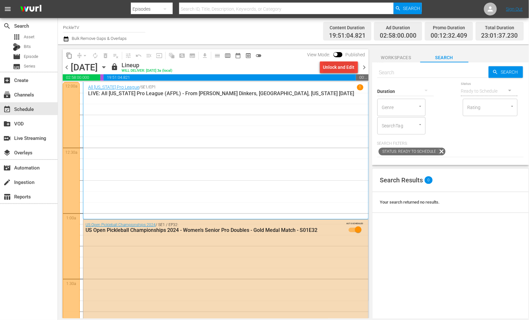
click at [335, 67] on div "Unlock and Edit" at bounding box center [338, 67] width 31 height 12
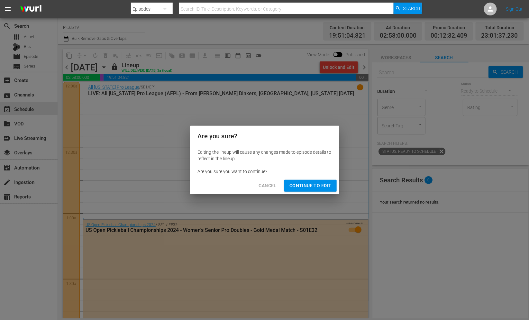
click at [327, 187] on span "Continue to Edit" at bounding box center [310, 186] width 42 height 8
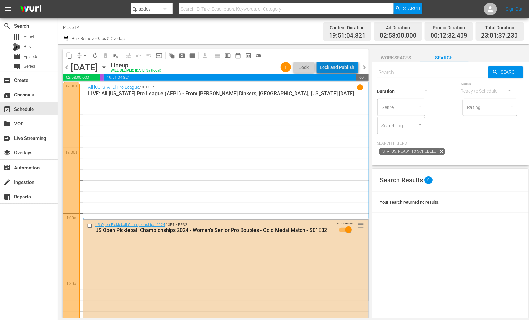
click at [340, 68] on div "Lock and Publish" at bounding box center [337, 67] width 35 height 12
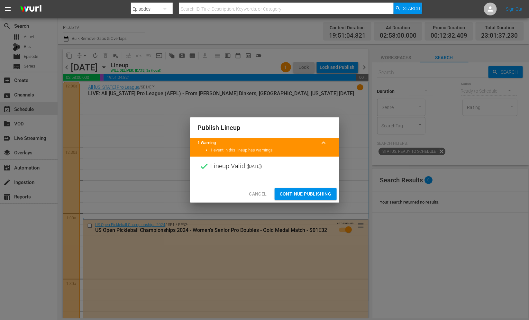
click at [301, 192] on span "Continue Publishing" at bounding box center [306, 194] width 52 height 8
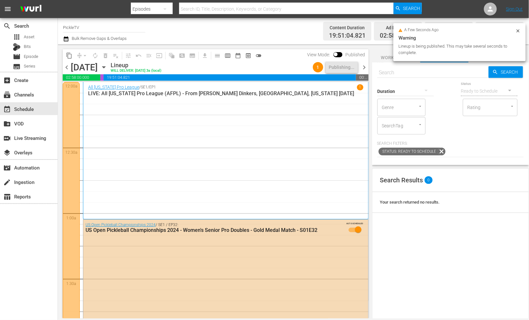
click at [220, 30] on div "Channel Title PickleTV Bulk Remove Gaps & Overlaps" at bounding box center [188, 31] width 251 height 23
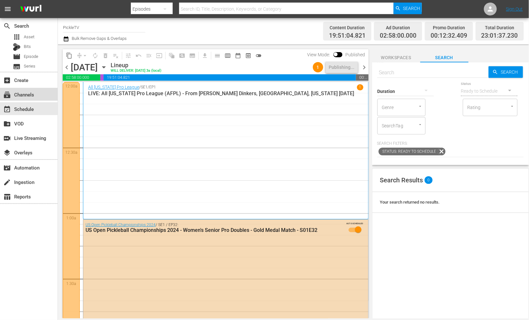
click at [27, 93] on div "subscriptions Channels" at bounding box center [18, 94] width 36 height 6
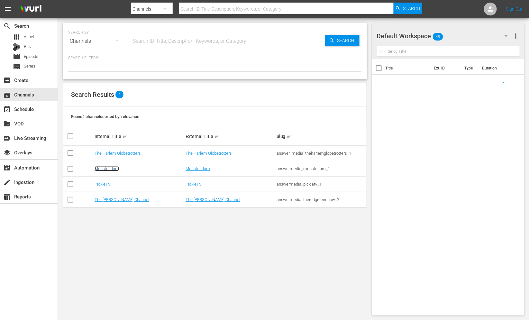
click at [111, 167] on link "Monster Jam" at bounding box center [106, 168] width 24 height 5
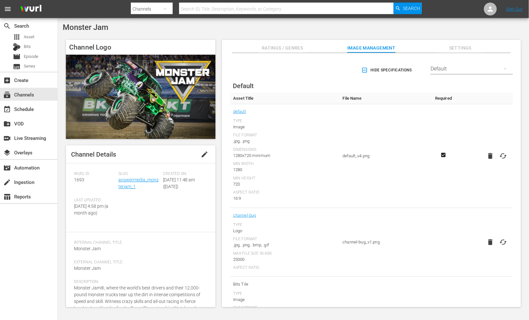
click at [251, 31] on div "Monster Jam" at bounding box center [293, 27] width 461 height 9
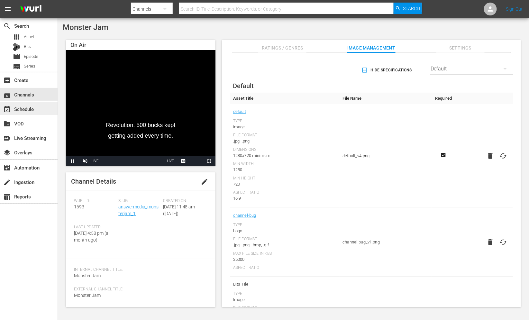
click at [34, 110] on div "event_available Schedule" at bounding box center [18, 108] width 36 height 6
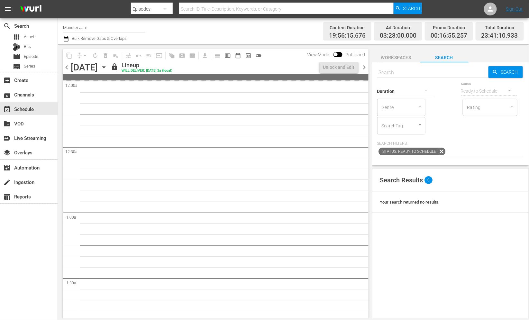
click at [105, 67] on icon "button" at bounding box center [103, 68] width 3 height 2
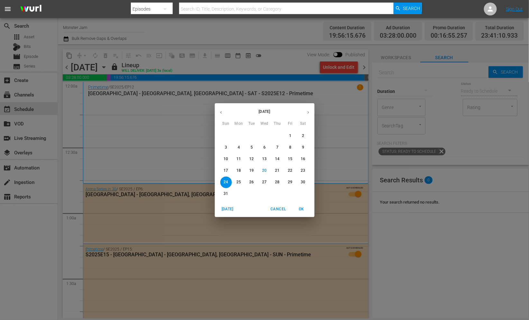
click at [301, 169] on p "23" at bounding box center [302, 170] width 4 height 5
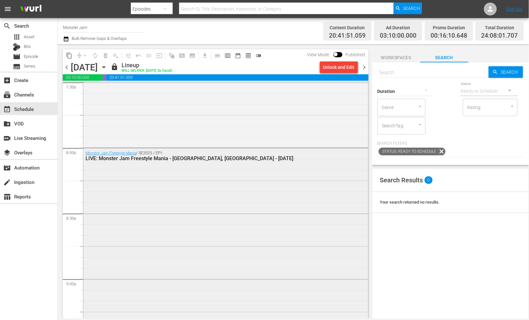
scroll to position [2561, 0]
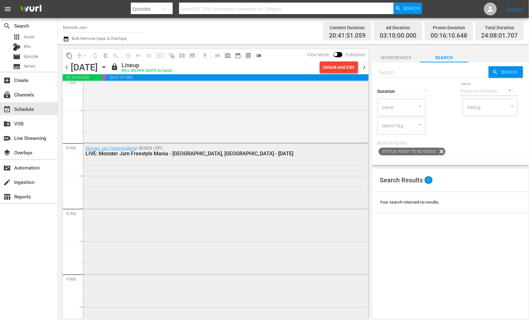
click at [304, 158] on div "Monster Jam Freestyle Mania / SE2025 / EP1: LIVE: Monster Jam Freestyle Mania -…" at bounding box center [225, 151] width 285 height 16
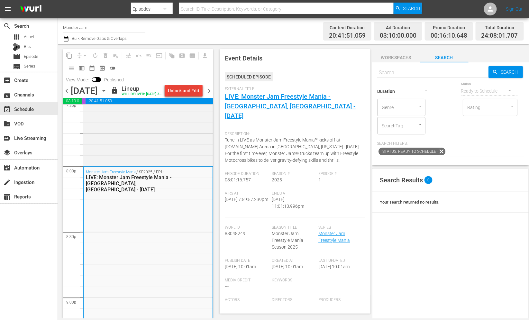
click at [188, 91] on div "Unlock and Edit" at bounding box center [183, 91] width 31 height 12
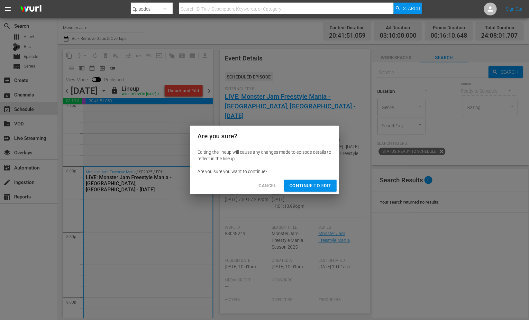
drag, startPoint x: 298, startPoint y: 185, endPoint x: 279, endPoint y: 173, distance: 23.1
click at [299, 185] on span "Continue to Edit" at bounding box center [310, 186] width 42 height 8
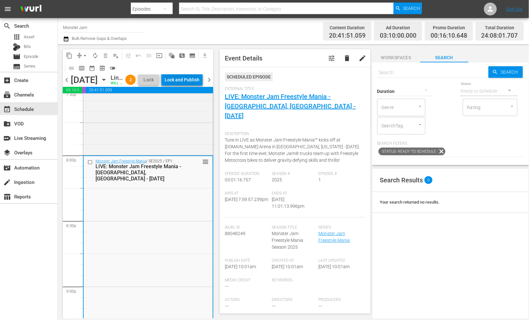
click at [191, 80] on div "Lock and Publish" at bounding box center [182, 80] width 35 height 12
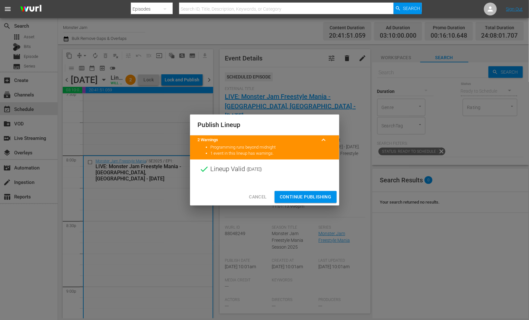
click at [312, 199] on span "Continue Publishing" at bounding box center [306, 197] width 52 height 8
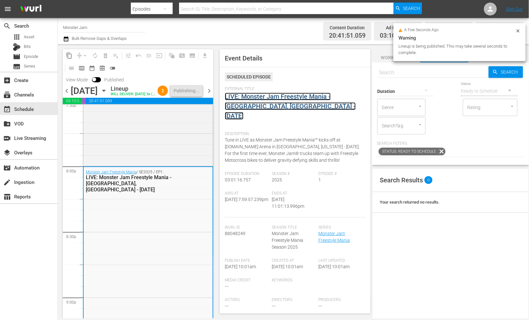
click at [284, 100] on link "LIVE: Monster Jam Freestyle Mania - [GEOGRAPHIC_DATA], [GEOGRAPHIC_DATA] - [DAT…" at bounding box center [290, 106] width 131 height 27
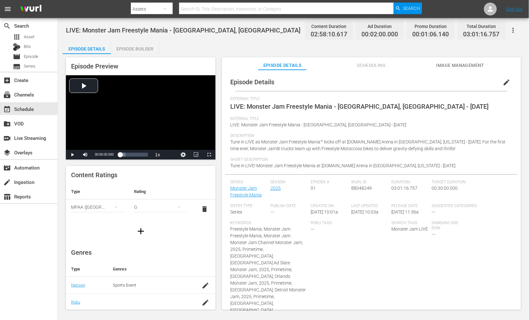
click at [457, 65] on span "Image Management" at bounding box center [460, 65] width 48 height 8
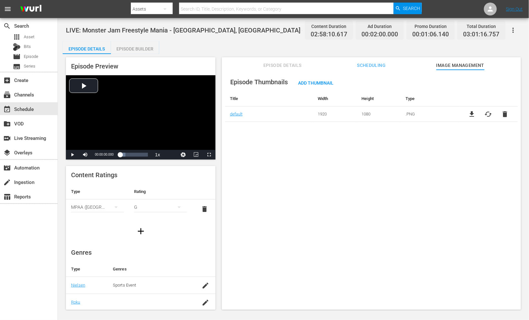
click at [290, 183] on div "Episode Thumbnails Add Thumbnail Title Width Height Type default 1920 1080 .PNG…" at bounding box center [371, 193] width 299 height 246
click at [246, 39] on div "LIVE: Monster Jam Freestyle Mania - [GEOGRAPHIC_DATA], [GEOGRAPHIC_DATA] - [DAT…" at bounding box center [293, 164] width 471 height 292
click at [261, 43] on div "Episode Details Episode Builder Episode Preview Video Player is loading. Play V…" at bounding box center [293, 177] width 461 height 273
drag, startPoint x: 395, startPoint y: 215, endPoint x: 468, endPoint y: 66, distance: 165.4
click at [457, 66] on span "Image Management" at bounding box center [460, 65] width 48 height 8
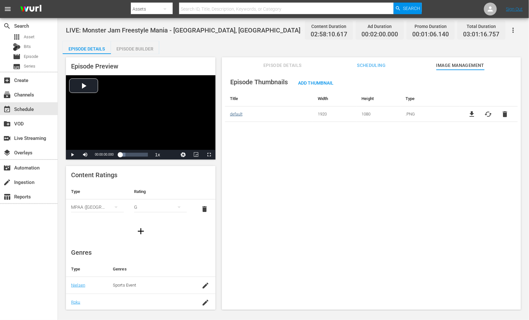
drag, startPoint x: 468, startPoint y: 66, endPoint x: 236, endPoint y: 112, distance: 235.9
click at [236, 112] on link "default" at bounding box center [236, 114] width 13 height 5
drag, startPoint x: 236, startPoint y: 112, endPoint x: 330, endPoint y: 163, distance: 107.1
click at [330, 163] on div "Episode Thumbnails Add Thumbnail Title Width Height Type default 1920 1080 .PNG…" at bounding box center [371, 193] width 299 height 246
drag, startPoint x: 330, startPoint y: 163, endPoint x: 325, endPoint y: 83, distance: 80.5
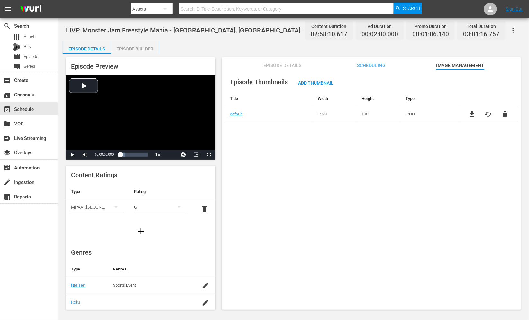
click at [325, 83] on span "Add Thumbnail" at bounding box center [316, 82] width 46 height 5
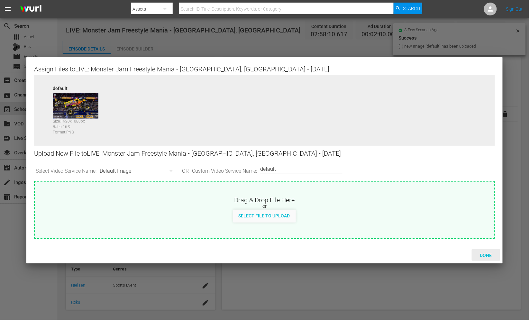
click at [457, 255] on span "Done" at bounding box center [485, 255] width 22 height 5
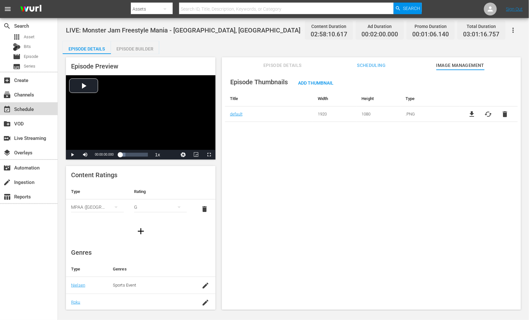
click at [35, 106] on div "event_available Schedule" at bounding box center [18, 108] width 36 height 6
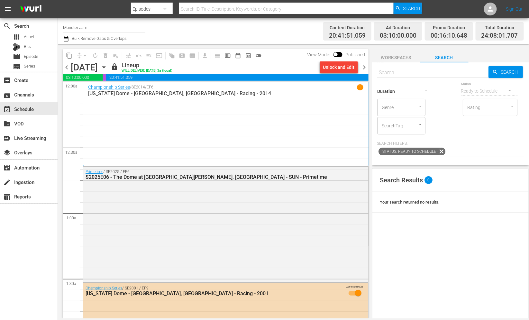
click at [344, 67] on div "Unlock and Edit" at bounding box center [338, 67] width 31 height 12
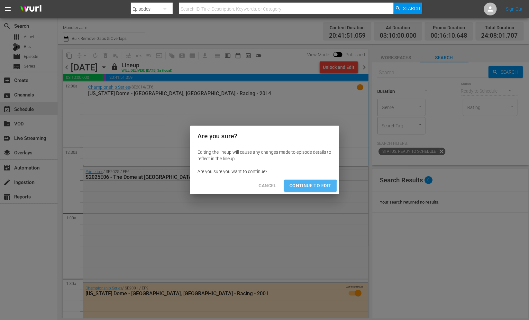
click at [309, 187] on span "Continue to Edit" at bounding box center [310, 186] width 42 height 8
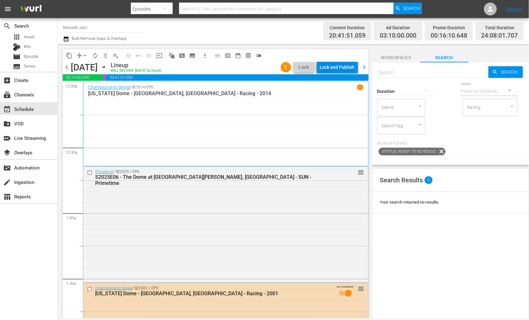
click at [335, 69] on div "Lock and Publish" at bounding box center [337, 67] width 35 height 12
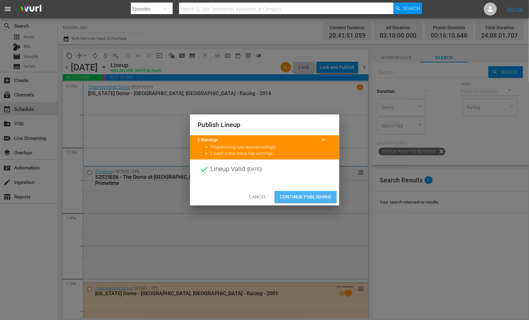
click at [300, 196] on span "Continue Publishing" at bounding box center [306, 197] width 52 height 8
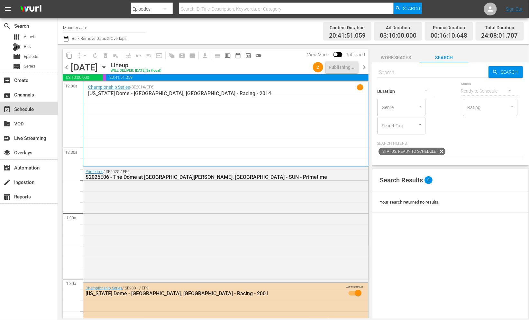
click at [37, 110] on div "event_available Schedule" at bounding box center [29, 108] width 58 height 13
click at [208, 32] on div "Channel Title Monster Jam Bulk Remove Gaps & Overlaps" at bounding box center [188, 31] width 251 height 23
click at [22, 95] on div "subscriptions Channels" at bounding box center [18, 94] width 36 height 6
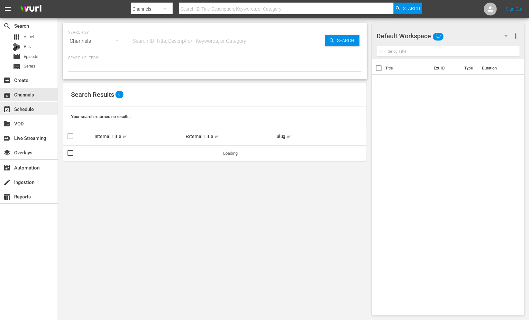
click at [28, 110] on div "event_available Schedule" at bounding box center [18, 108] width 36 height 6
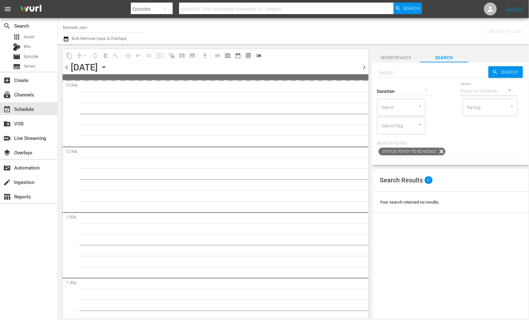
click at [250, 31] on div "Channel Title Monster Jam Bulk Remove Gaps & Overlaps" at bounding box center [188, 31] width 251 height 23
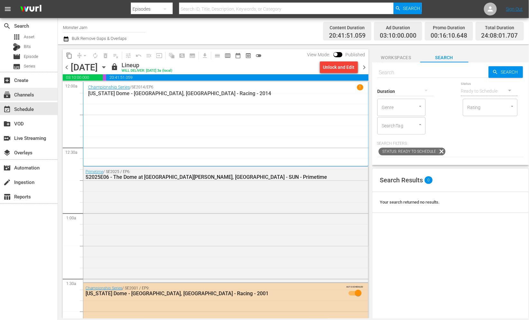
click at [37, 93] on div "subscriptions Channels" at bounding box center [29, 94] width 58 height 13
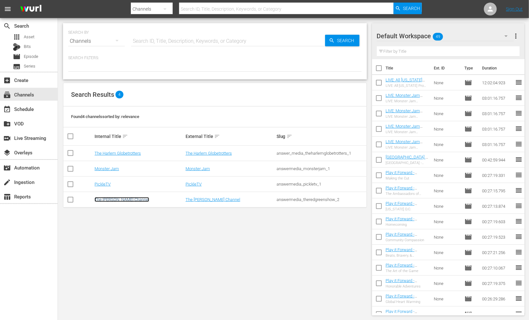
click at [119, 199] on link "The [PERSON_NAME] Channel" at bounding box center [121, 199] width 55 height 5
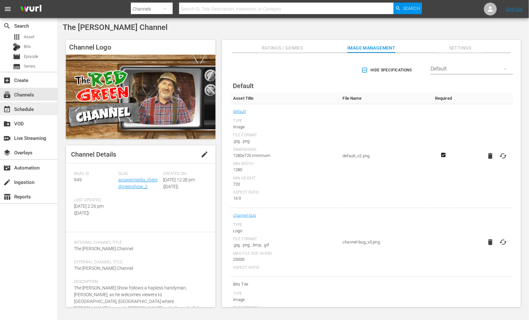
click at [28, 109] on div "event_available Schedule" at bounding box center [18, 108] width 36 height 6
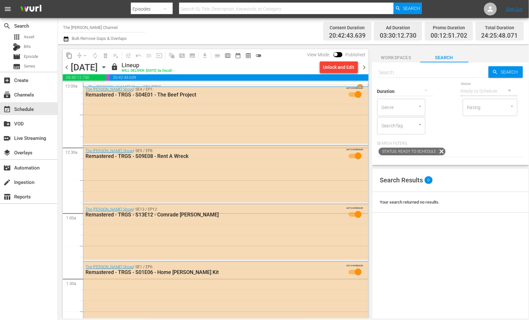
drag, startPoint x: 267, startPoint y: 38, endPoint x: 273, endPoint y: 38, distance: 5.8
click at [268, 38] on div "Channel Title The [PERSON_NAME] Channel Bulk Remove Gaps & Overlaps" at bounding box center [188, 31] width 251 height 23
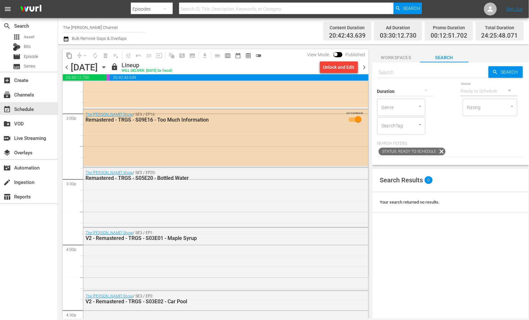
scroll to position [1926, 0]
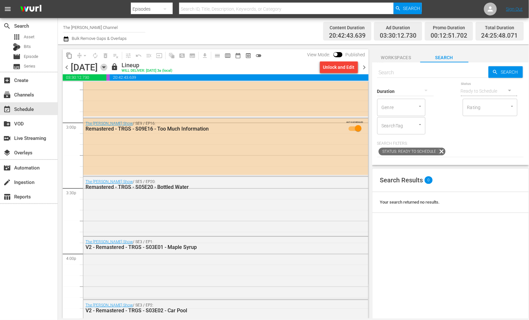
click at [107, 69] on icon "button" at bounding box center [103, 67] width 7 height 7
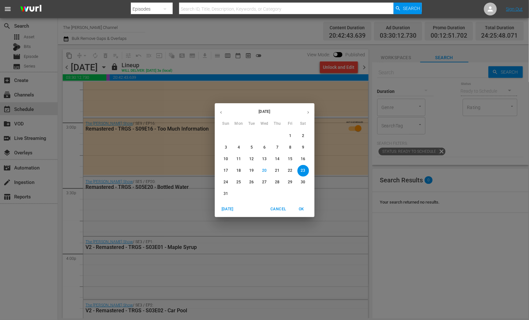
click at [304, 157] on p "16" at bounding box center [302, 158] width 4 height 5
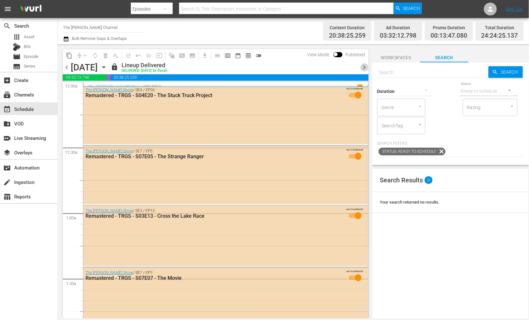
click at [366, 65] on span "chevron_right" at bounding box center [364, 67] width 8 height 8
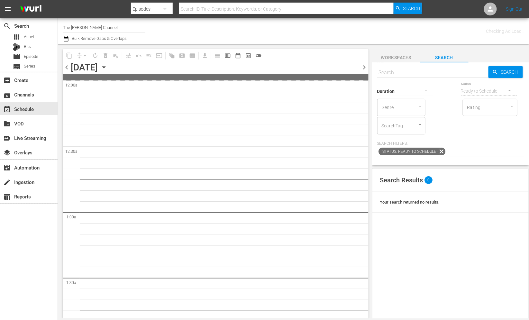
click at [291, 47] on div "content_copy compress arrow_drop_down autorenew_outlined delete_forever_outline…" at bounding box center [214, 181] width 312 height 274
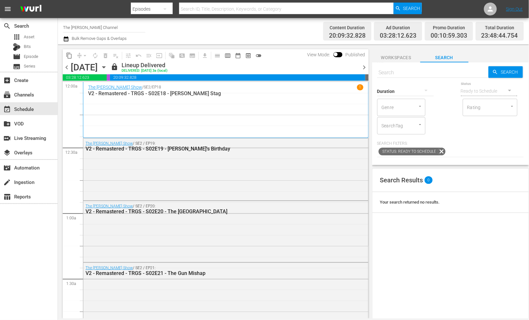
click at [261, 38] on div "Channel Title The [PERSON_NAME] Channel Bulk Remove Gaps & Overlaps" at bounding box center [188, 31] width 251 height 23
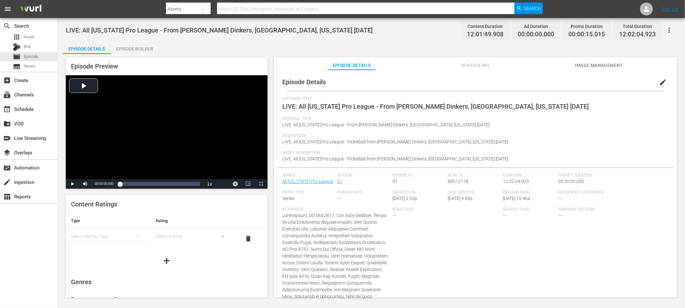
click at [337, 29] on div "LIVE: All [US_STATE] Pro League - From [PERSON_NAME] Dinkers, [GEOGRAPHIC_DATA]…" at bounding box center [372, 30] width 612 height 14
click at [337, 29] on div "LIVE: All Florida Pro League - From Dill Dinkers, Sarasota, Florida 8/23/2025 C…" at bounding box center [372, 30] width 612 height 14
click at [27, 108] on div "event_available Schedule" at bounding box center [18, 108] width 36 height 6
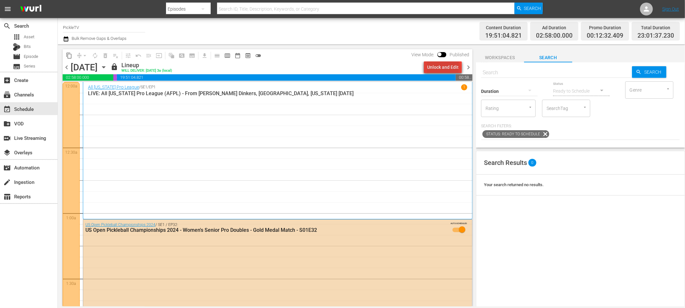
click at [445, 70] on div "Unlock and Edit" at bounding box center [442, 67] width 31 height 12
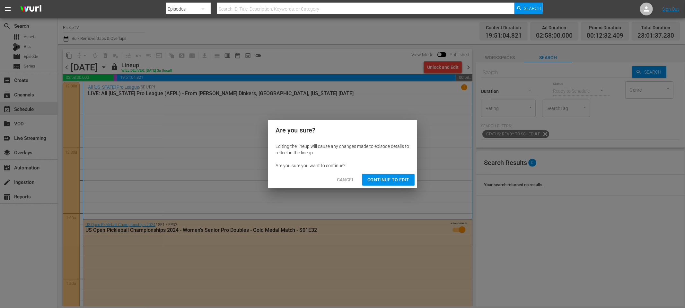
click at [397, 177] on span "Continue to Edit" at bounding box center [389, 180] width 42 height 8
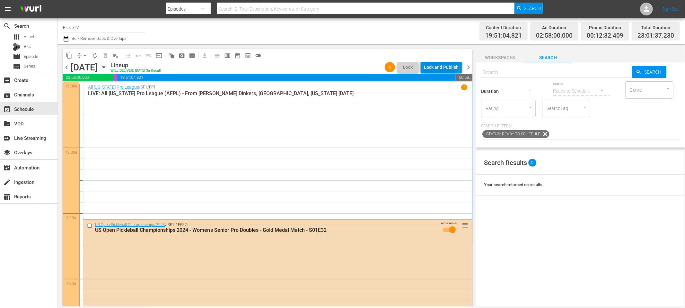
click at [445, 67] on div "Lock and Publish" at bounding box center [441, 67] width 35 height 12
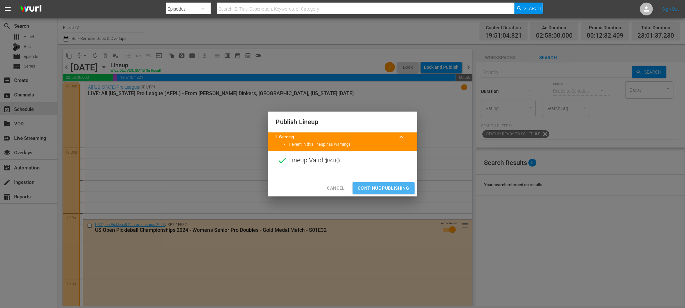
drag, startPoint x: 383, startPoint y: 187, endPoint x: 428, endPoint y: 167, distance: 49.5
click at [383, 187] on span "Continue Publishing" at bounding box center [384, 188] width 52 height 8
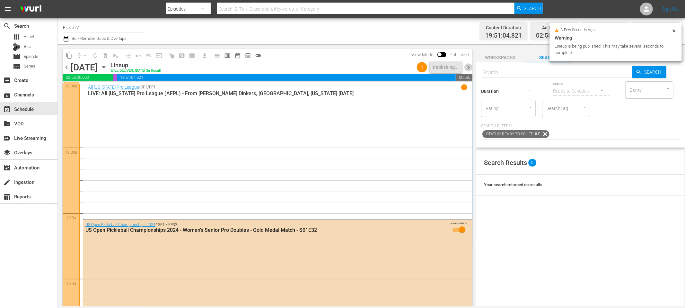
click at [471, 69] on span "chevron_right" at bounding box center [469, 67] width 8 height 8
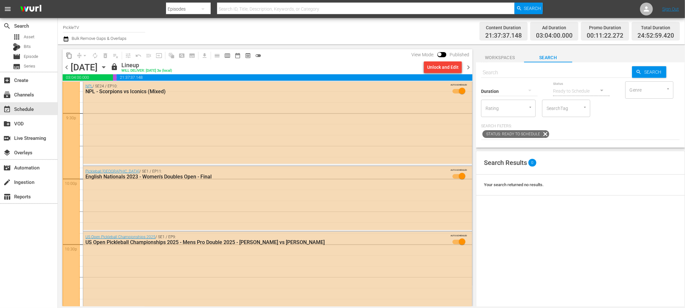
scroll to position [3047, 0]
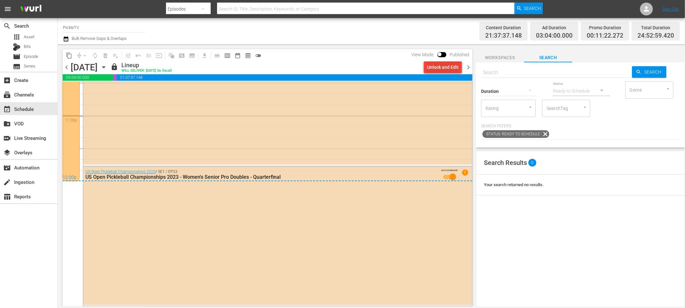
click at [435, 66] on div "Unlock and Edit" at bounding box center [442, 67] width 31 height 12
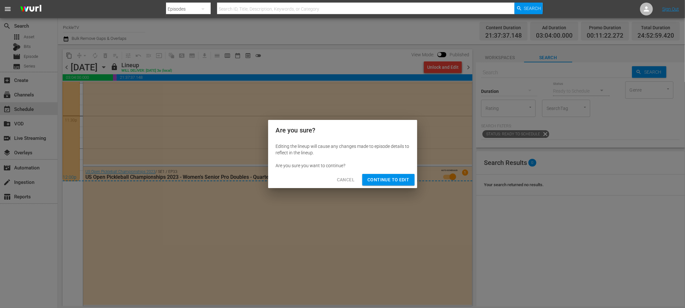
click at [395, 180] on span "Continue to Edit" at bounding box center [389, 180] width 42 height 8
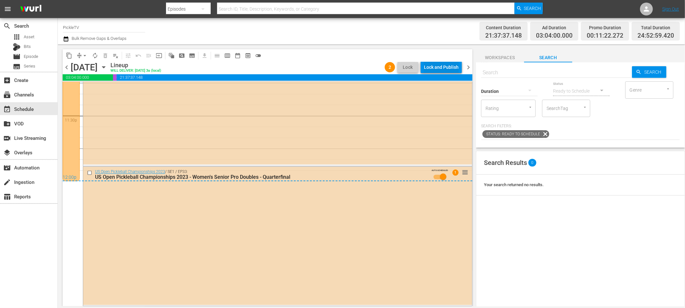
click at [449, 69] on div "Lock and Publish" at bounding box center [441, 67] width 35 height 12
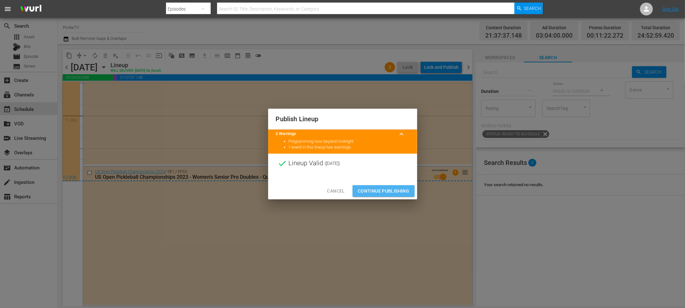
drag, startPoint x: 385, startPoint y: 192, endPoint x: 399, endPoint y: 184, distance: 16.2
click at [386, 192] on span "Continue Publishing" at bounding box center [384, 191] width 52 height 8
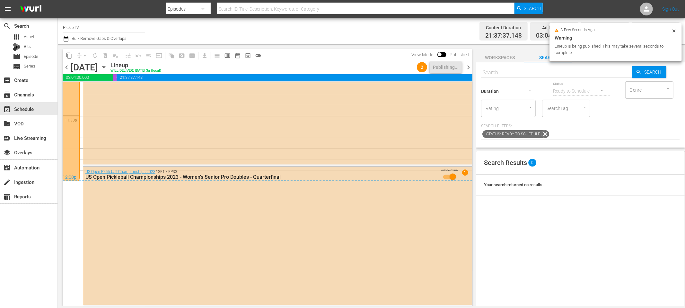
click at [468, 70] on span "chevron_right" at bounding box center [469, 67] width 8 height 8
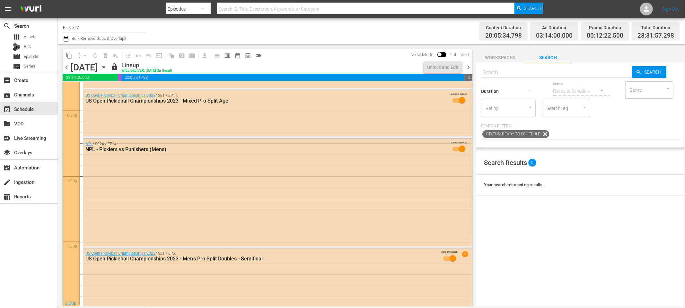
scroll to position [2986, 0]
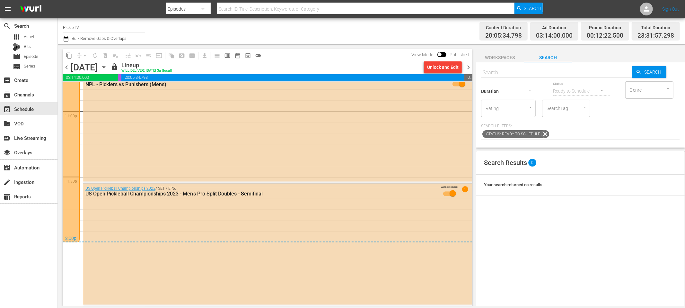
click at [372, 44] on div "Channel Title PickleTV Bulk Remove Gaps & Overlaps Content Duration 20:05:34.79…" at bounding box center [372, 31] width 628 height 26
click at [303, 36] on div "Channel Title PickleTV Bulk Remove Gaps & Overlaps" at bounding box center [231, 31] width 337 height 23
click at [32, 57] on span "Episode" at bounding box center [31, 56] width 14 height 6
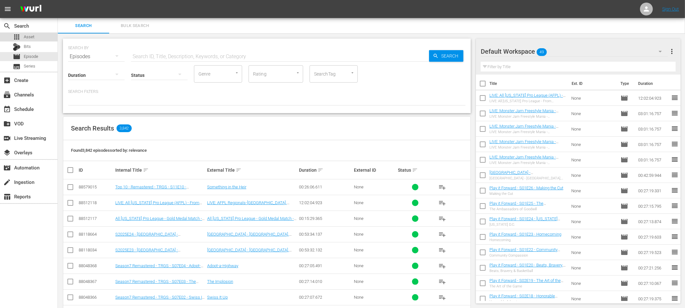
click at [42, 40] on div "apps Asset" at bounding box center [29, 36] width 58 height 9
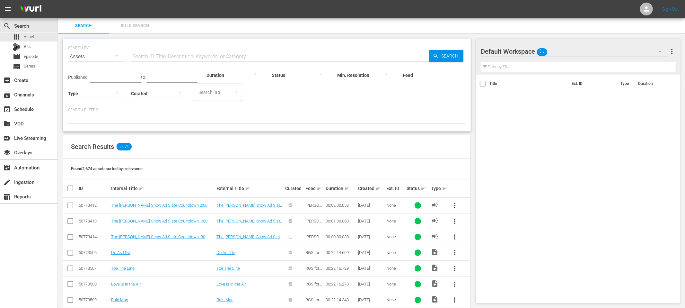
click at [144, 53] on input "text" at bounding box center [280, 56] width 298 height 15
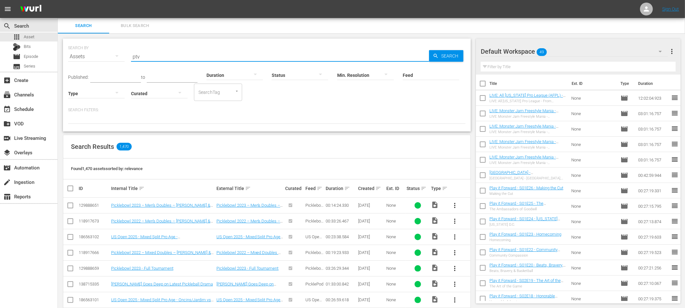
type input "ptv"
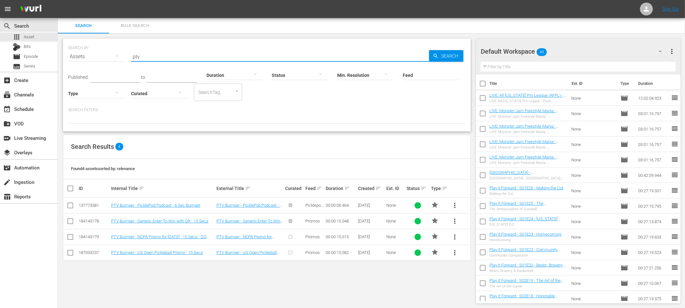
scroll to position [0, 0]
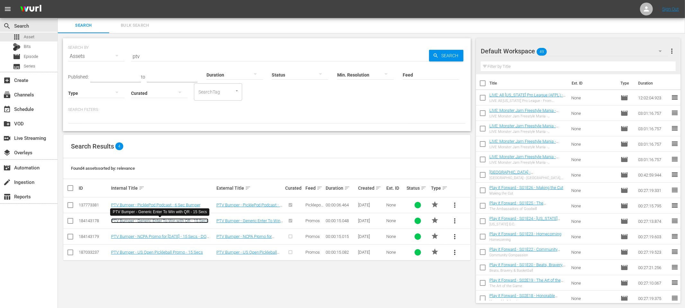
click at [182, 220] on link "PTV Bumper - Generic Enter To Win with QR - 15 Secs" at bounding box center [159, 220] width 97 height 5
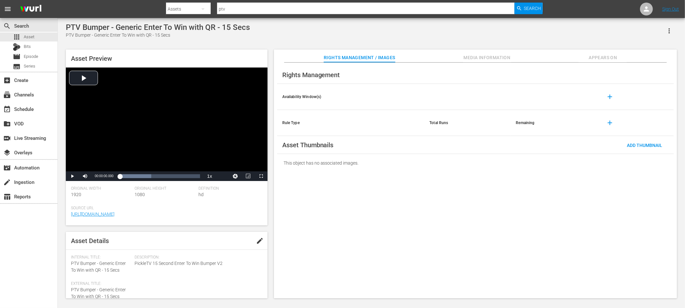
click at [592, 56] on span "Appears On" at bounding box center [603, 58] width 48 height 8
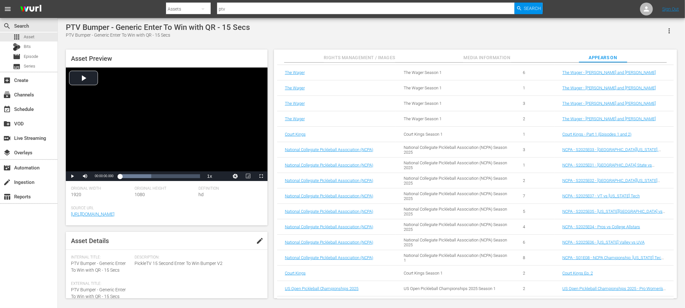
scroll to position [2983, 0]
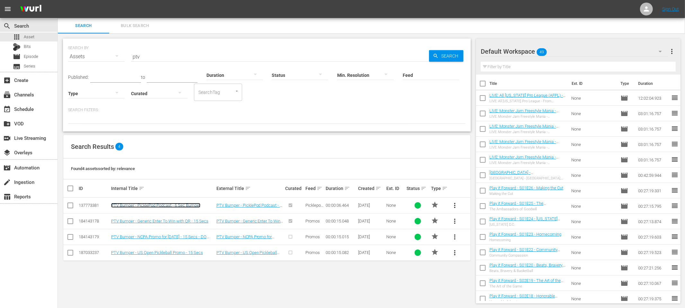
click at [184, 206] on link "PTV Bumper - PicklePod Podcast - 6 Sec Bumper" at bounding box center [155, 205] width 89 height 5
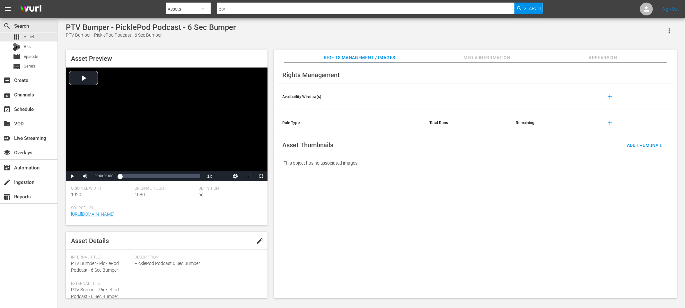
click at [600, 59] on span "Appears On" at bounding box center [603, 58] width 48 height 8
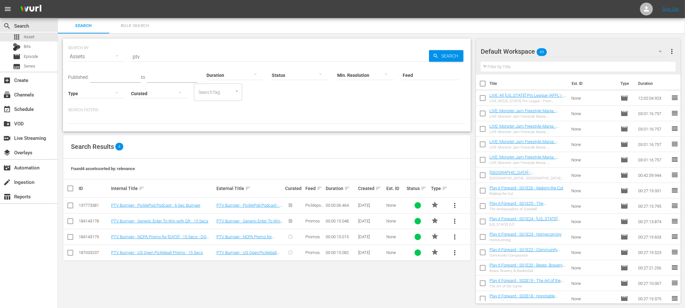
scroll to position [0, 0]
click at [454, 220] on span "more_vert" at bounding box center [455, 221] width 8 height 8
click at [477, 268] on div "Replace within all episodes" at bounding box center [499, 269] width 62 height 15
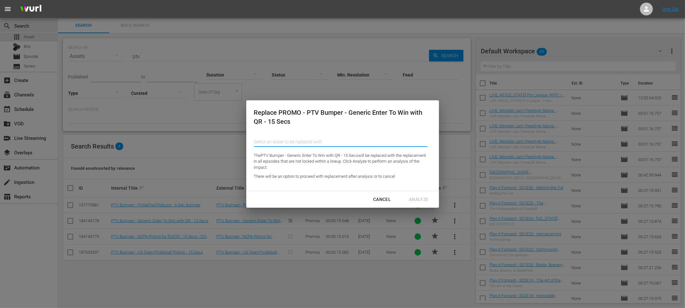
click at [293, 142] on input "text" at bounding box center [341, 141] width 174 height 15
click at [301, 140] on input "text" at bounding box center [341, 141] width 174 height 15
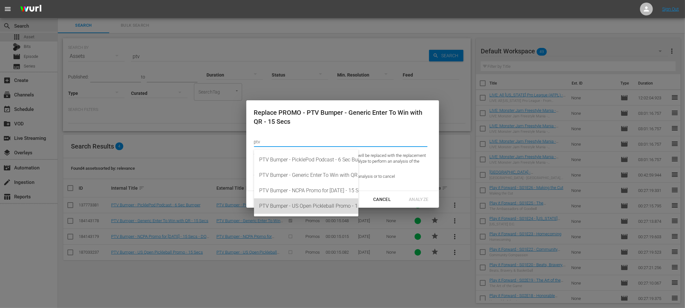
click at [327, 204] on div "PTV Bumper - US Open Pickleball Promo - 15 Secs (187033237)" at bounding box center [306, 205] width 94 height 15
type input "PTV Bumper - US Open Pickleball Promo - 15 Secs (187033237)"
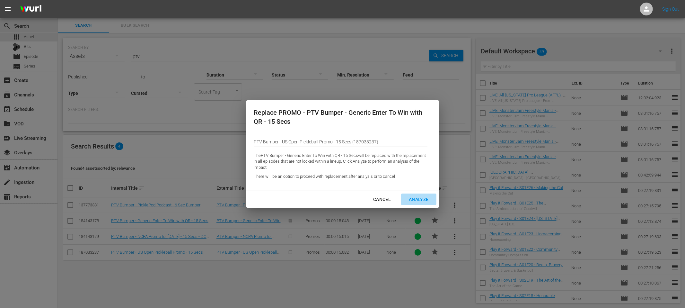
click at [416, 197] on div "Analyze" at bounding box center [419, 199] width 30 height 8
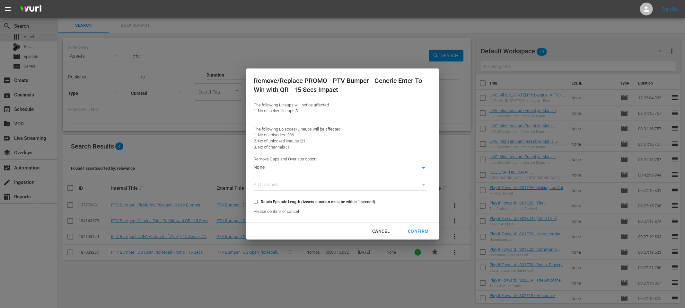
click at [344, 202] on span "Retain Episode Length (Assets duration must be within 1 second)" at bounding box center [318, 202] width 114 height 6
click at [261, 202] on input "Retain Episode Length (Assets duration must be within 1 second)" at bounding box center [256, 203] width 11 height 11
checkbox input "true"
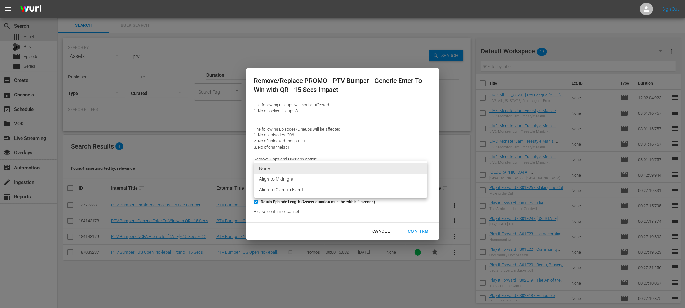
click at [292, 167] on body "menu Sign Out search Search apps Asset Bits movie Episode subtitles Series add_…" at bounding box center [342, 154] width 685 height 308
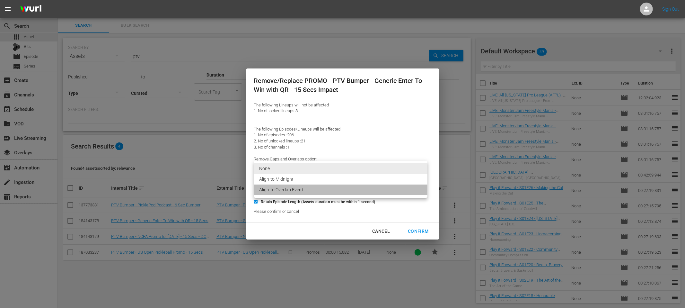
click at [290, 190] on li "Align to Overlap Event" at bounding box center [341, 189] width 174 height 11
type input "2"
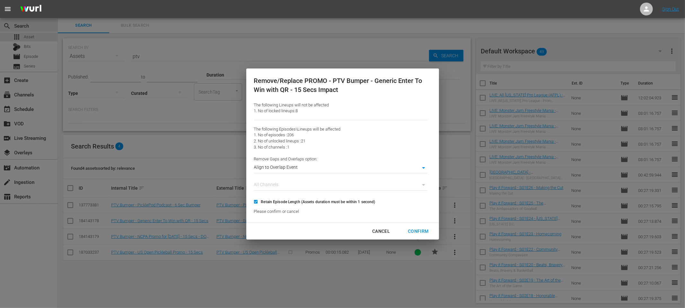
click at [293, 185] on div "All Channels" at bounding box center [341, 186] width 174 height 10
drag, startPoint x: 418, startPoint y: 230, endPoint x: 418, endPoint y: 217, distance: 12.9
click at [418, 217] on div "Remove/Replace PROMO - PTV Bumper - Generic Enter To Win with QR - 15 Secs Impa…" at bounding box center [342, 153] width 193 height 171
click at [384, 229] on div "Cancel" at bounding box center [381, 231] width 28 height 8
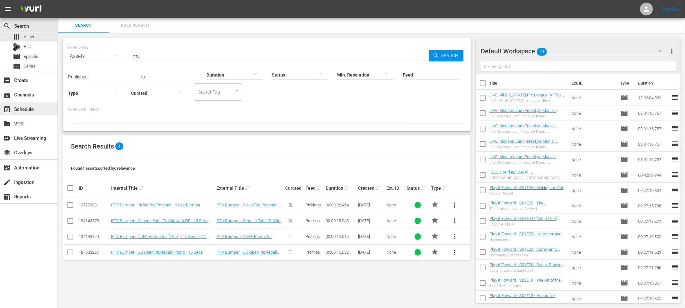
click at [22, 109] on div "event_available Schedule" at bounding box center [18, 108] width 36 height 6
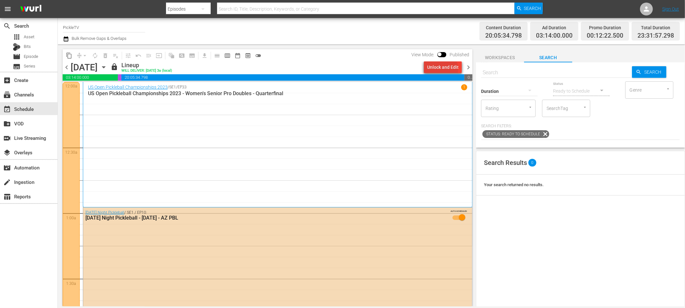
click at [444, 69] on div "Unlock and Edit" at bounding box center [442, 67] width 31 height 12
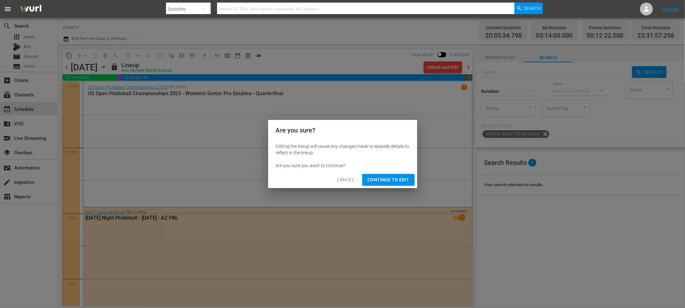
click at [400, 179] on span "Continue to Edit" at bounding box center [389, 180] width 42 height 8
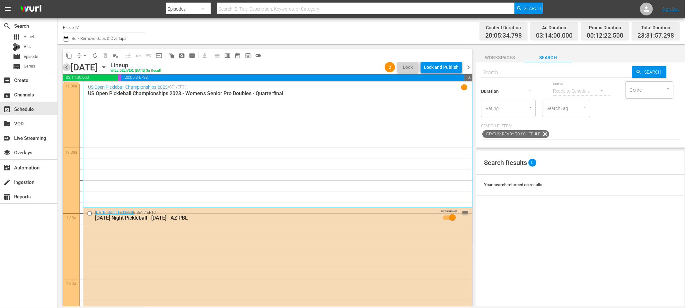
click at [68, 70] on span "chevron_left" at bounding box center [67, 67] width 8 height 8
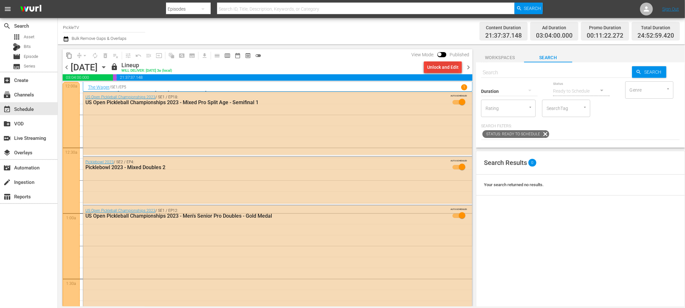
click at [434, 68] on div "Unlock and Edit" at bounding box center [442, 67] width 31 height 12
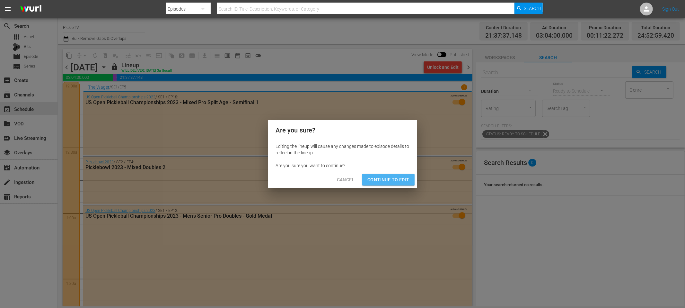
drag, startPoint x: 404, startPoint y: 179, endPoint x: 413, endPoint y: 170, distance: 12.0
click at [404, 179] on span "Continue to Edit" at bounding box center [389, 180] width 42 height 8
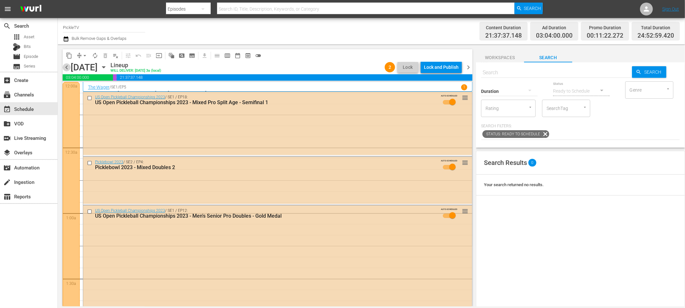
click at [65, 68] on span "chevron_left" at bounding box center [67, 67] width 8 height 8
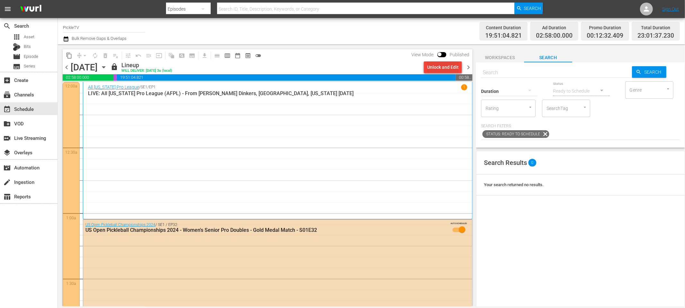
click at [431, 68] on div "Unlock and Edit" at bounding box center [442, 67] width 31 height 12
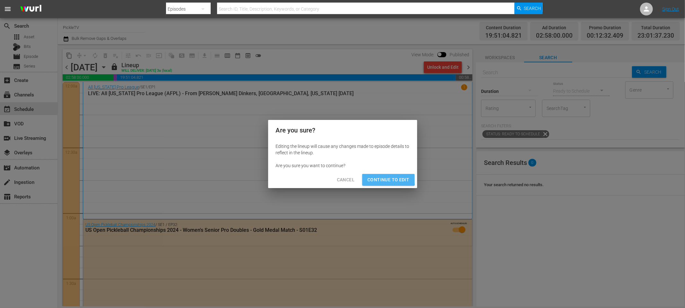
drag, startPoint x: 381, startPoint y: 178, endPoint x: 334, endPoint y: 168, distance: 48.3
click at [380, 178] on span "Continue to Edit" at bounding box center [389, 180] width 42 height 8
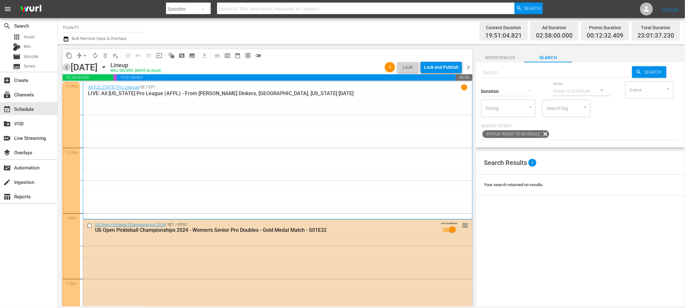
click at [68, 70] on span "chevron_left" at bounding box center [67, 67] width 8 height 8
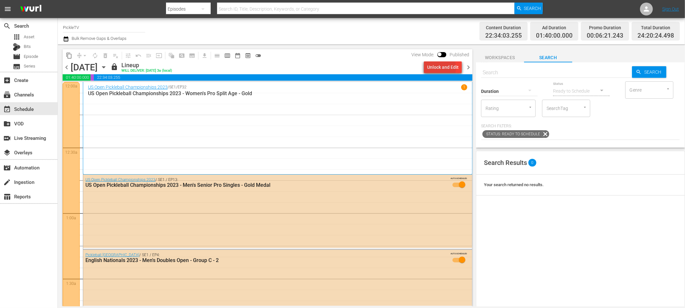
click at [437, 68] on div "Unlock and Edit" at bounding box center [442, 67] width 31 height 12
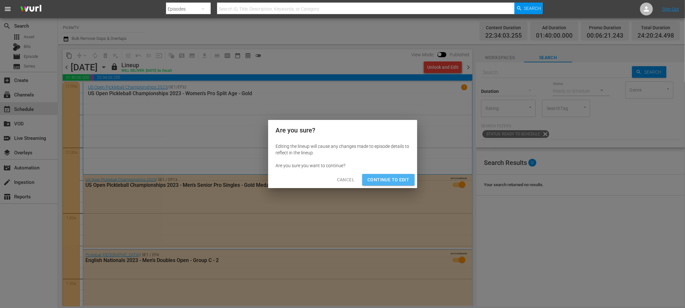
click at [406, 176] on span "Continue to Edit" at bounding box center [389, 180] width 42 height 8
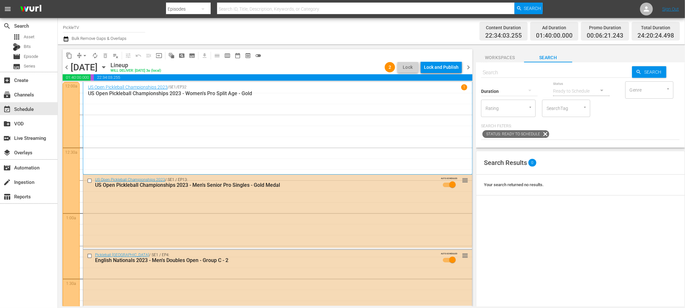
click at [67, 68] on span "chevron_left" at bounding box center [67, 67] width 8 height 8
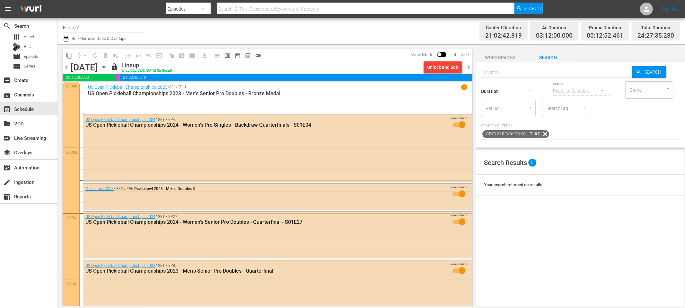
click at [450, 68] on div "Unlock and Edit" at bounding box center [442, 67] width 31 height 12
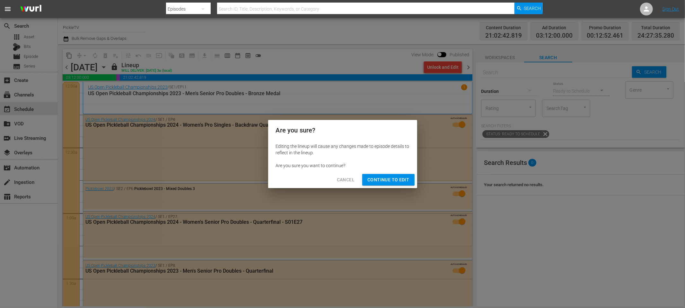
drag, startPoint x: 385, startPoint y: 183, endPoint x: 382, endPoint y: 183, distance: 3.3
click at [385, 183] on span "Continue to Edit" at bounding box center [389, 180] width 42 height 8
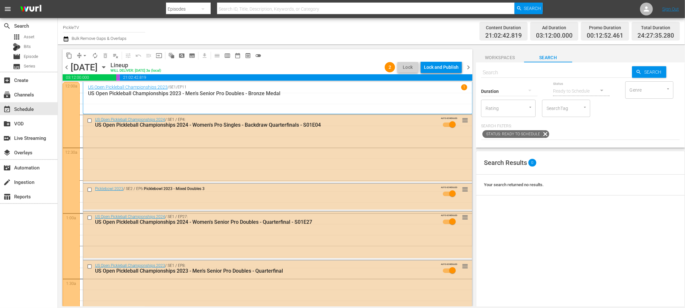
click at [64, 37] on icon "button" at bounding box center [66, 39] width 6 height 8
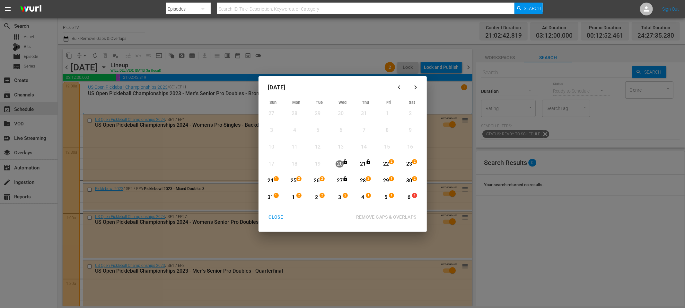
click at [277, 218] on div "CLOSE" at bounding box center [276, 217] width 25 height 8
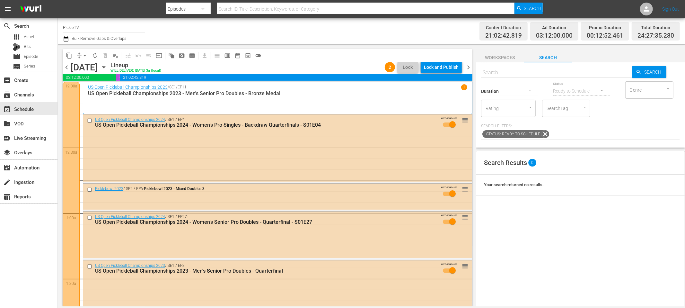
click at [107, 69] on icon "button" at bounding box center [103, 67] width 7 height 7
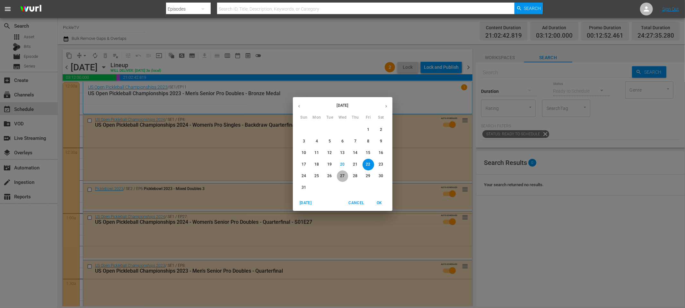
click at [342, 176] on p "27" at bounding box center [342, 175] width 4 height 5
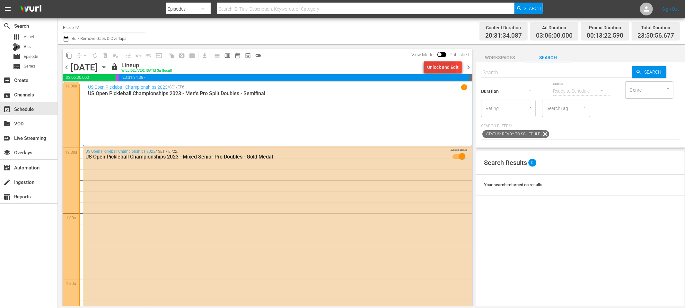
click at [441, 69] on div "Unlock and Edit" at bounding box center [442, 67] width 31 height 12
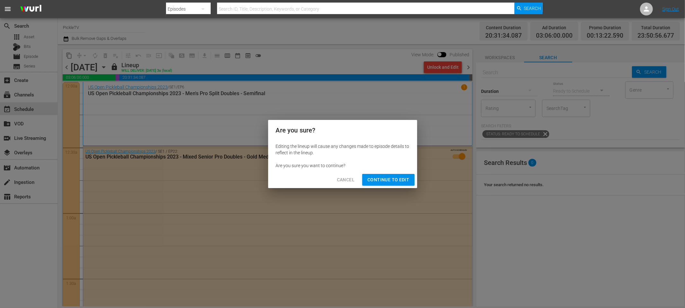
click at [404, 177] on span "Continue to Edit" at bounding box center [389, 180] width 42 height 8
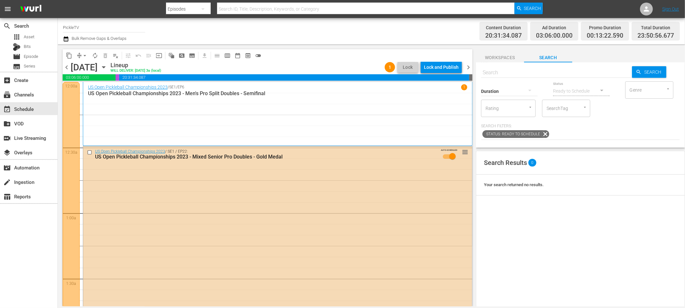
click at [318, 46] on div "content_copy compress arrow_drop_down autorenew_outlined delete_forever_outline…" at bounding box center [266, 175] width 416 height 262
click at [67, 38] on icon "button" at bounding box center [66, 38] width 4 height 5
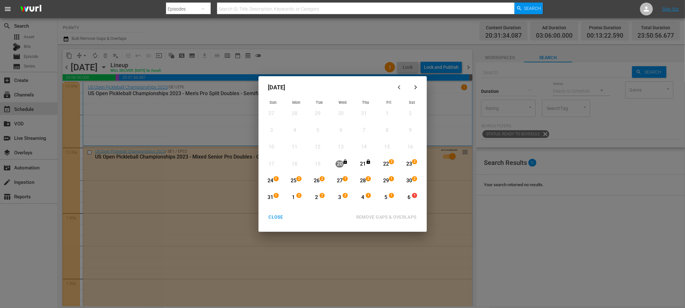
click at [275, 216] on div "CLOSE" at bounding box center [276, 217] width 25 height 8
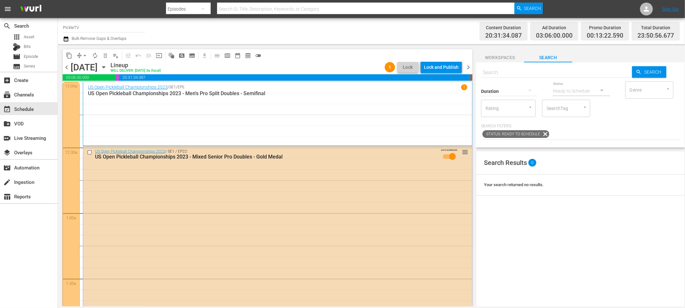
drag, startPoint x: 313, startPoint y: 39, endPoint x: 40, endPoint y: 83, distance: 275.8
click at [313, 40] on div "Channel Title PickleTV Bulk Remove Gaps & Overlaps" at bounding box center [231, 31] width 337 height 23
click at [41, 37] on div "apps Asset" at bounding box center [29, 36] width 58 height 9
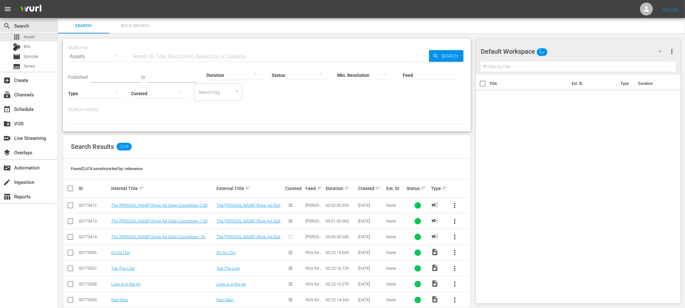
click at [182, 58] on input "text" at bounding box center [280, 56] width 298 height 15
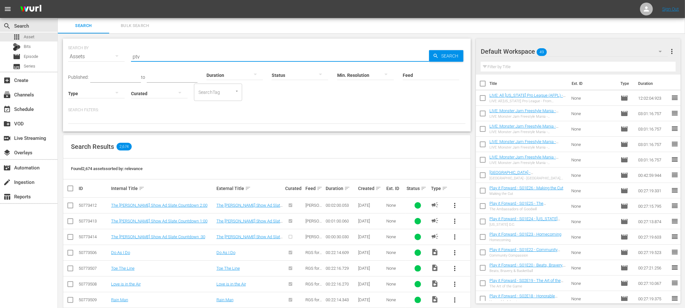
type input "ptv"
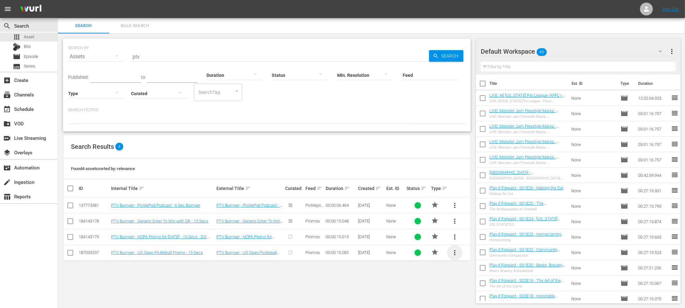
click at [455, 252] on span "more_vert" at bounding box center [455, 253] width 8 height 8
click at [454, 223] on span "more_vert" at bounding box center [455, 221] width 8 height 8
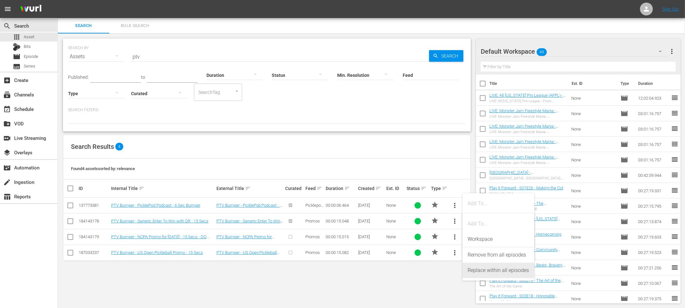
click at [474, 269] on div "Replace within all episodes" at bounding box center [499, 270] width 62 height 15
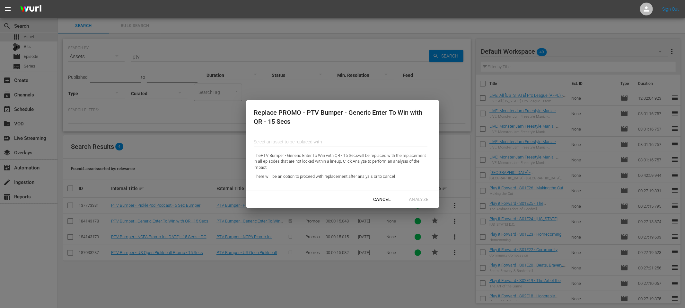
click at [287, 139] on input "text" at bounding box center [341, 141] width 174 height 15
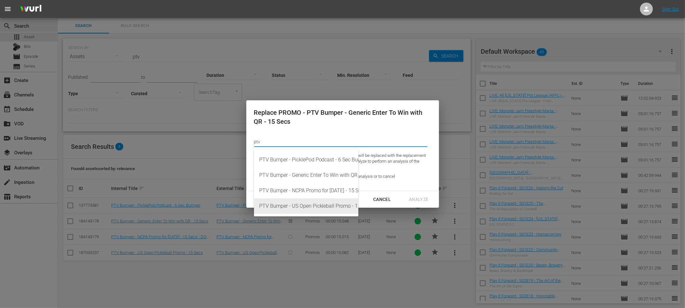
click at [312, 206] on div "PTV Bumper - US Open Pickleball Promo - 15 Secs (187033237)" at bounding box center [306, 205] width 94 height 15
type input "PTV Bumper - US Open Pickleball Promo - 15 Secs (187033237)"
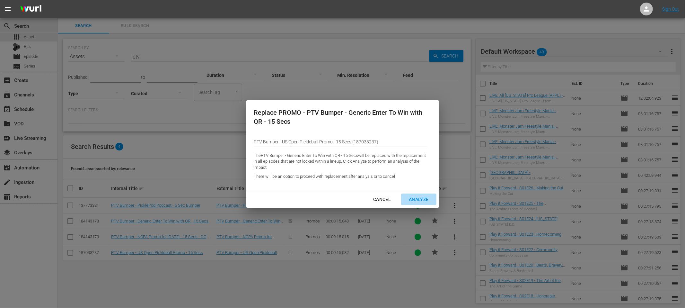
click at [423, 201] on div "Analyze" at bounding box center [419, 199] width 30 height 8
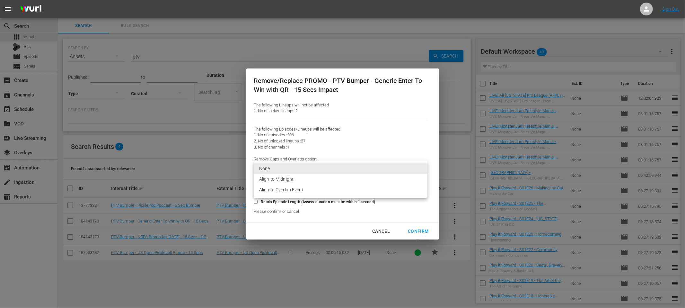
click at [303, 168] on body "menu Sign Out search Search apps Asset Bits movie Episode subtitles Series add_…" at bounding box center [342, 154] width 685 height 308
drag, startPoint x: 361, startPoint y: 138, endPoint x: 352, endPoint y: 147, distance: 12.5
click at [361, 138] on div at bounding box center [342, 154] width 685 height 308
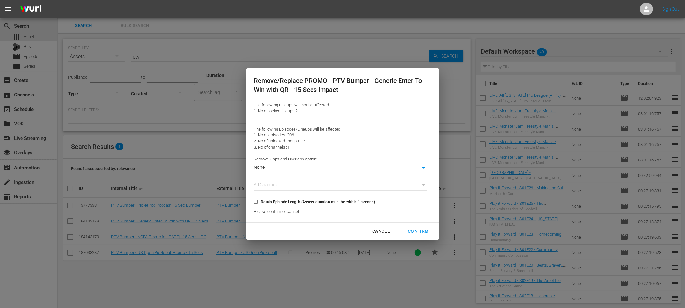
click at [330, 171] on body "menu Sign Out search Search apps Asset Bits movie Episode subtitles Series add_…" at bounding box center [342, 154] width 685 height 308
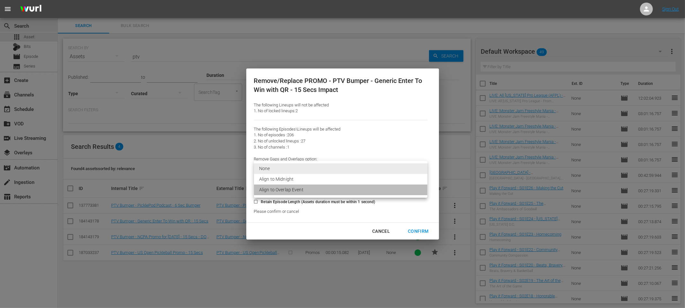
click at [322, 191] on li "Align to Overlap Event" at bounding box center [341, 189] width 174 height 11
type input "2"
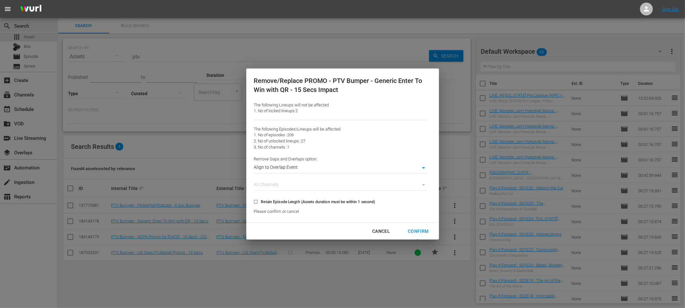
drag, startPoint x: 253, startPoint y: 201, endPoint x: 264, endPoint y: 205, distance: 12.2
click at [253, 201] on input "Retain Episode Length (Assets duration must be within 1 second)" at bounding box center [256, 203] width 11 height 11
checkbox input "true"
click at [414, 230] on div "Confirm" at bounding box center [418, 231] width 31 height 8
type input "0"
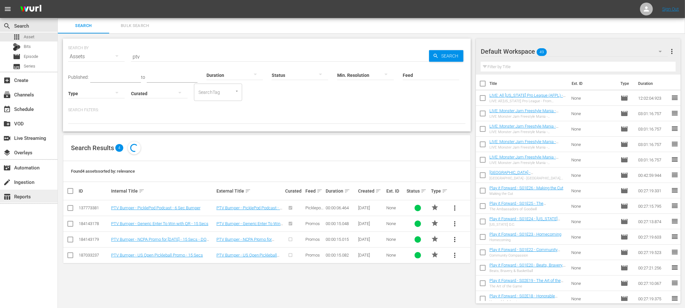
scroll to position [0, 0]
click at [38, 111] on div "event_available Schedule" at bounding box center [29, 108] width 58 height 13
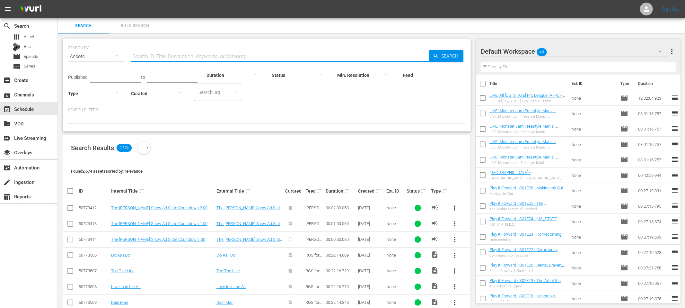
click at [209, 58] on input "text" at bounding box center [280, 56] width 298 height 15
type input "ptv"
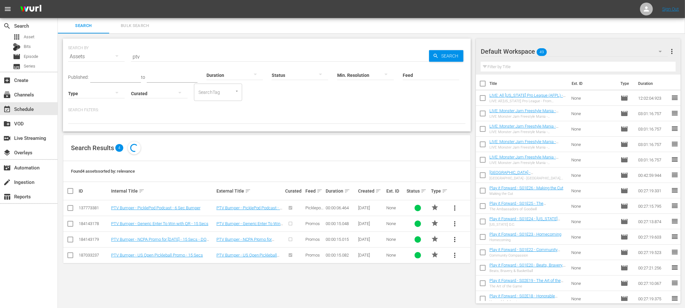
click at [313, 132] on div "SEARCH BY Search By Assets Search ID, Title, Description, Keywords, or Category…" at bounding box center [267, 170] width 418 height 275
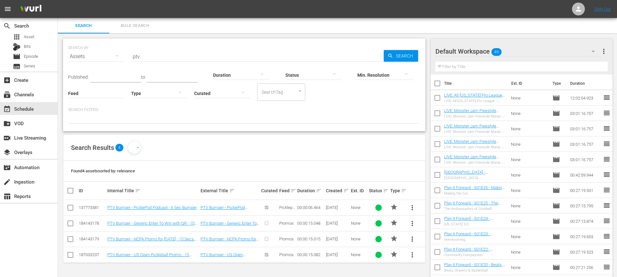
click at [214, 152] on div "Search Results 4" at bounding box center [244, 148] width 362 height 26
click at [334, 46] on div "SEARCH BY Search By Assets Search ID, Title, Description, Keywords, or Category…" at bounding box center [244, 52] width 352 height 23
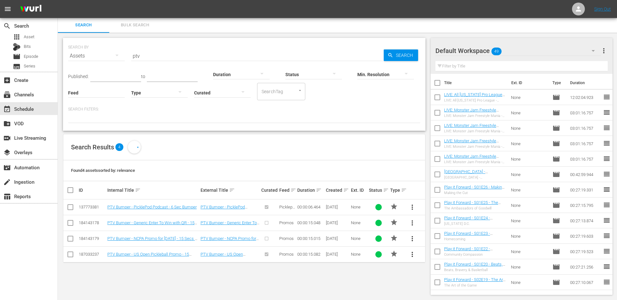
scroll to position [1, 0]
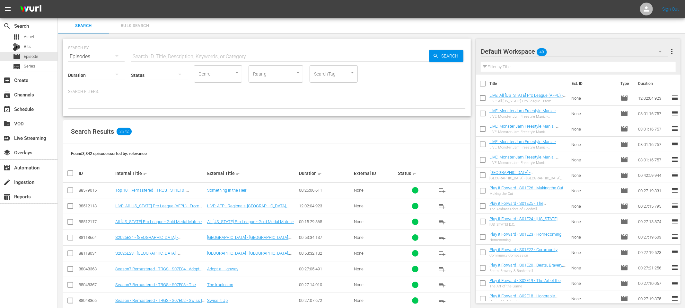
click at [308, 104] on div at bounding box center [267, 103] width 398 height 11
click at [303, 105] on div at bounding box center [267, 103] width 398 height 11
click at [35, 108] on div "event_available Schedule" at bounding box center [18, 108] width 36 height 6
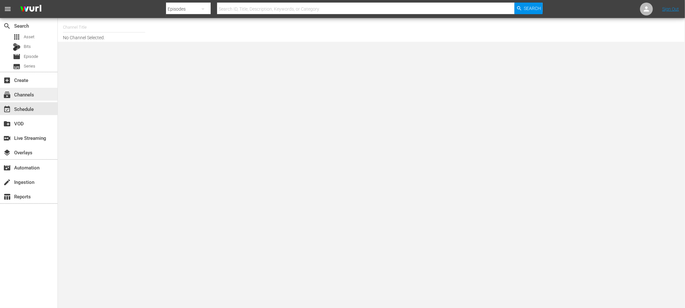
click at [37, 97] on div "subscriptions Channels" at bounding box center [29, 94] width 58 height 13
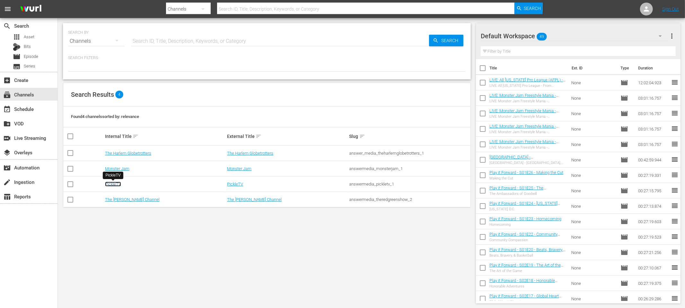
click at [114, 186] on link "PickleTV" at bounding box center [113, 184] width 16 height 5
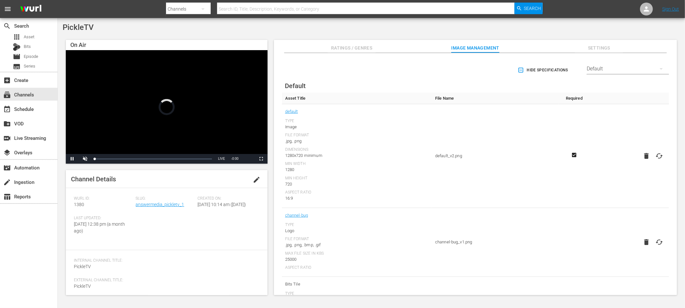
click at [299, 29] on div "PickleTV" at bounding box center [372, 27] width 618 height 9
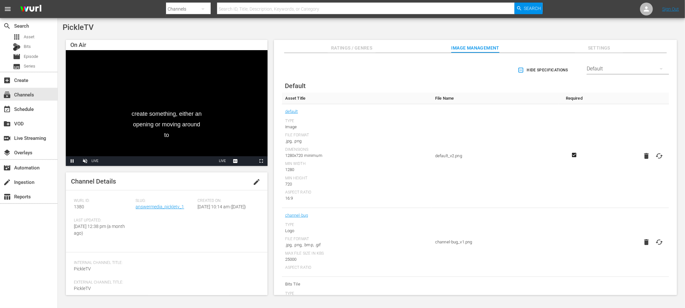
click at [270, 31] on div "PickleTV On Air create something, either an opening or moving around to Video P…" at bounding box center [372, 161] width 628 height 286
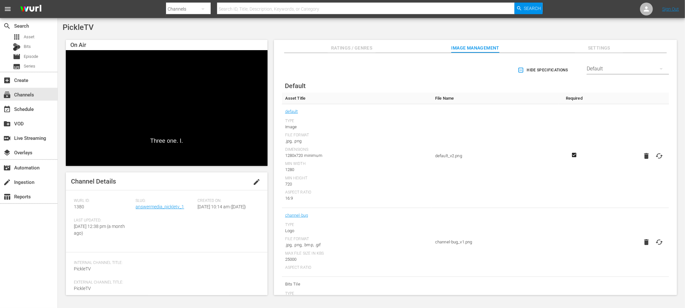
click at [271, 41] on div "On Air Three one. I. Video Player is loading. Pause Unmute 100% Current Time 0:…" at bounding box center [372, 164] width 618 height 255
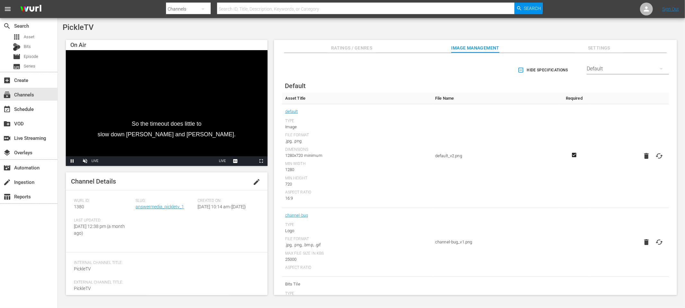
click at [272, 37] on div "On Air So the timeout does little to slow down Yates and Askew. Video Player is…" at bounding box center [372, 164] width 618 height 255
click at [34, 109] on div "event_available Schedule" at bounding box center [18, 108] width 36 height 6
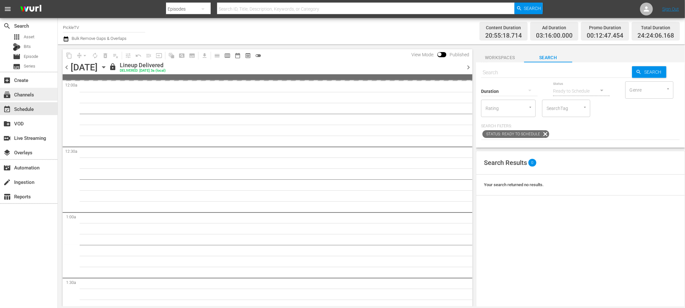
click at [39, 92] on div "subscriptions Channels" at bounding box center [29, 94] width 58 height 13
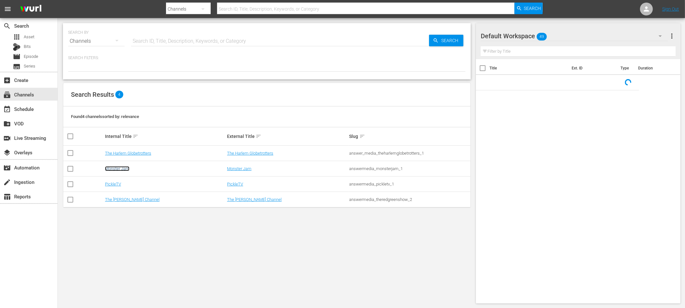
click at [117, 167] on link "Monster Jam" at bounding box center [117, 168] width 24 height 5
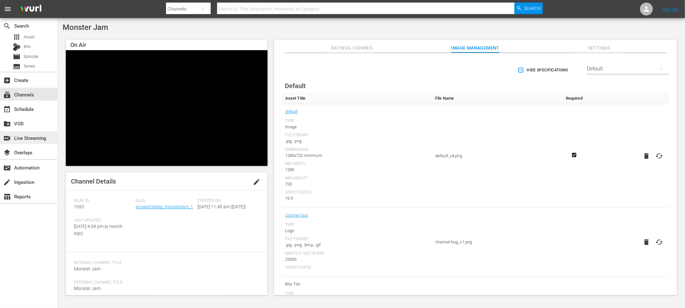
click at [21, 136] on div "switch_video Live Streaming" at bounding box center [18, 137] width 36 height 6
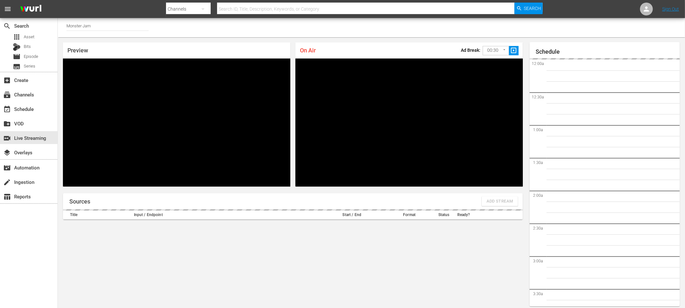
scroll to position [1019, 0]
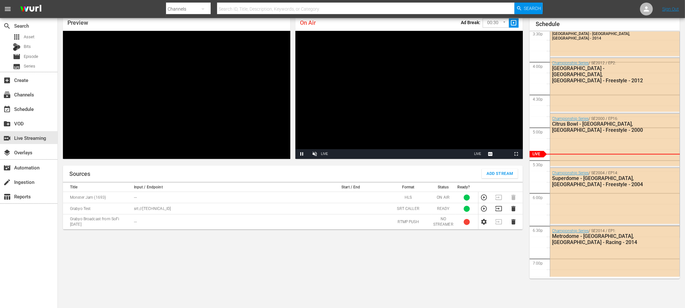
click at [33, 115] on div "event_available Schedule" at bounding box center [29, 108] width 58 height 14
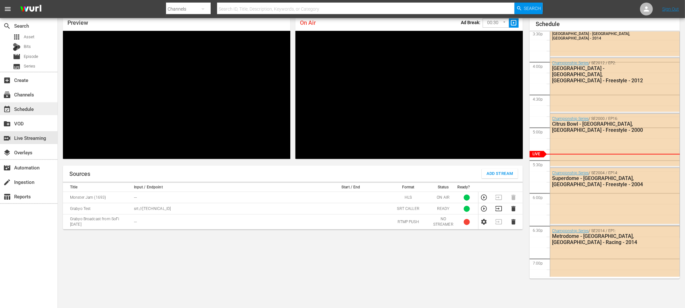
click at [33, 111] on div "event_available Schedule" at bounding box center [18, 108] width 36 height 6
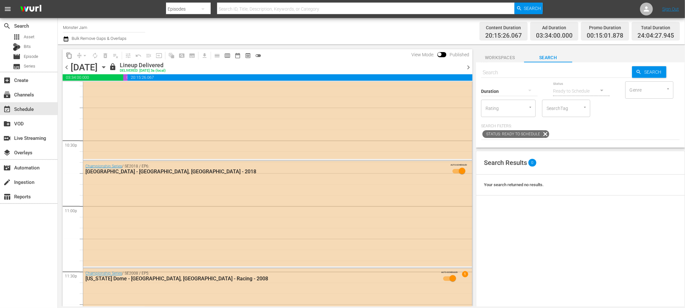
scroll to position [2964, 0]
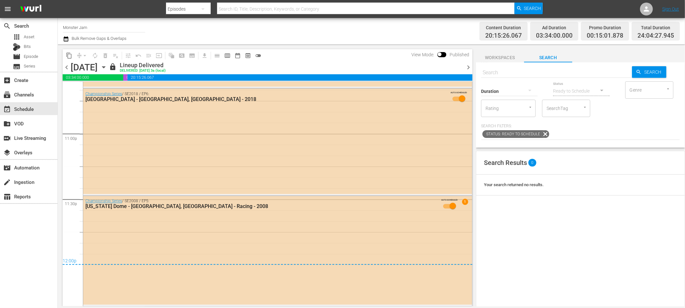
click at [474, 69] on div "content_copy compress arrow_drop_down autorenew_outlined delete_forever_outline…" at bounding box center [266, 175] width 416 height 262
click at [476, 60] on span "Workspaces" at bounding box center [500, 58] width 48 height 8
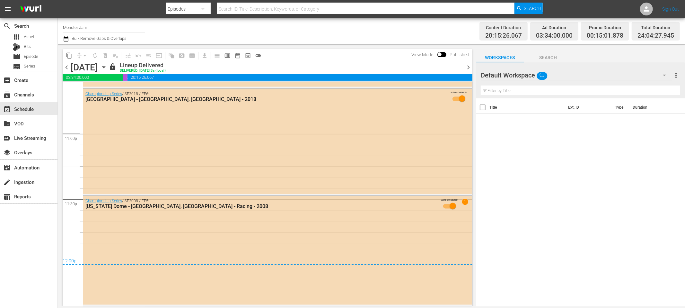
click at [541, 55] on span "Search" at bounding box center [548, 58] width 48 height 8
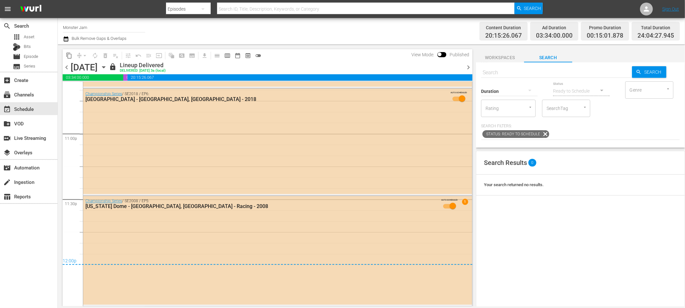
click at [447, 28] on div "Content Duration 20:15:26.067 Ad Duration 03:34:00.000 Promo Duration 00:15:01.…" at bounding box center [540, 31] width 281 height 23
click at [33, 94] on div "subscriptions Channels" at bounding box center [18, 94] width 36 height 6
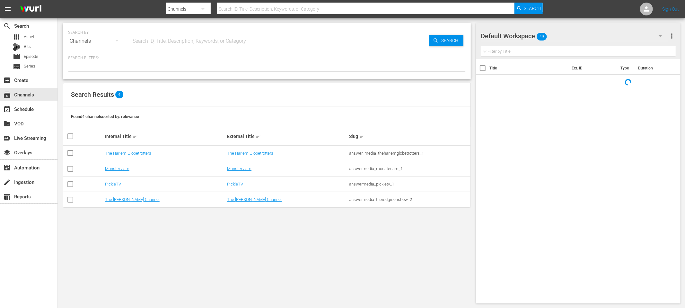
click at [122, 203] on td "The [PERSON_NAME] Channel" at bounding box center [165, 199] width 122 height 15
click at [123, 199] on link "The [PERSON_NAME] Channel" at bounding box center [132, 199] width 55 height 5
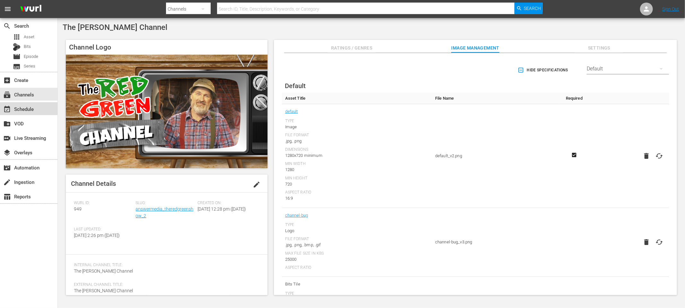
click at [33, 109] on div "event_available Schedule" at bounding box center [18, 108] width 36 height 6
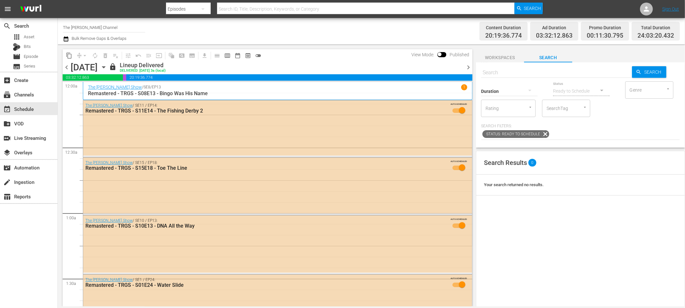
click at [107, 66] on icon "button" at bounding box center [103, 67] width 7 height 7
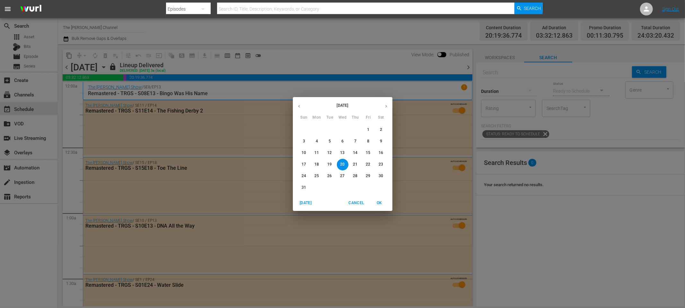
drag, startPoint x: 73, startPoint y: 142, endPoint x: 65, endPoint y: 144, distance: 8.6
click at [72, 142] on div "August 2025 Sun Mon Tue Wed Thu Fri Sat 27 28 29 30 31 1 2 3 4 5 6 7 8 9 10 11 …" at bounding box center [342, 154] width 685 height 308
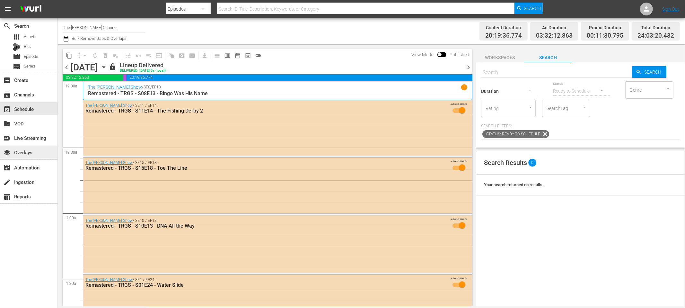
click at [36, 152] on div "layers Overlays" at bounding box center [29, 152] width 58 height 13
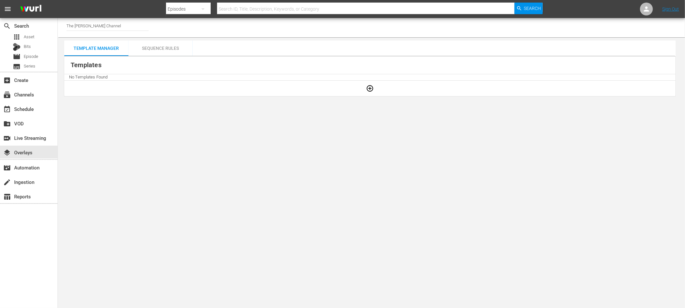
click at [155, 49] on div "Sequence Rules" at bounding box center [161, 47] width 64 height 15
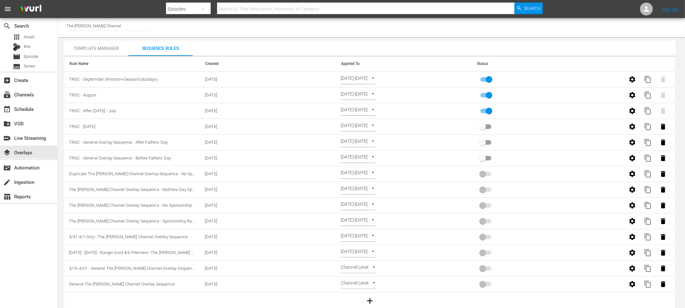
scroll to position [0, 0]
click at [631, 76] on icon "button" at bounding box center [633, 79] width 8 height 8
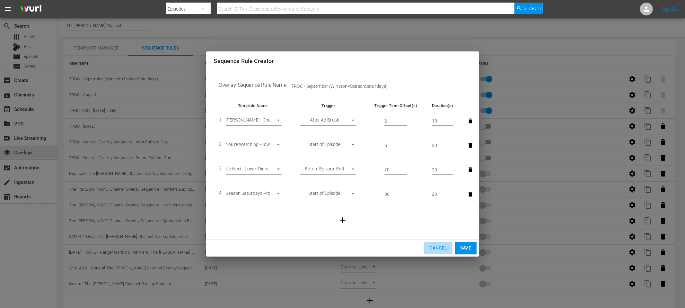
click at [436, 247] on span "Cancel" at bounding box center [439, 248] width 18 height 8
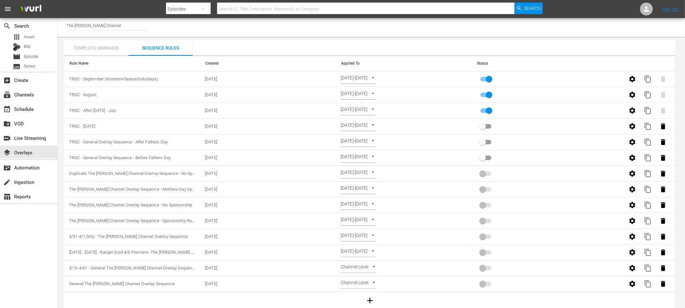
drag, startPoint x: 100, startPoint y: 48, endPoint x: 122, endPoint y: 60, distance: 25.6
click at [100, 48] on div "Template Manager" at bounding box center [96, 47] width 64 height 15
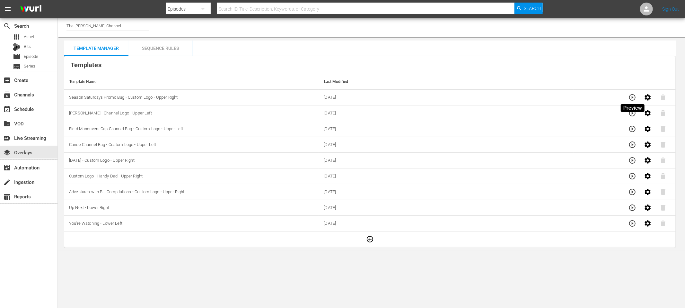
click at [632, 98] on icon "button" at bounding box center [633, 98] width 8 height 8
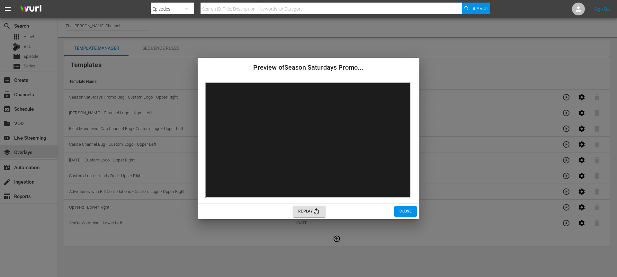
click at [132, 75] on div "Preview of Season Saturdays Promo... Replay Close" at bounding box center [308, 138] width 617 height 277
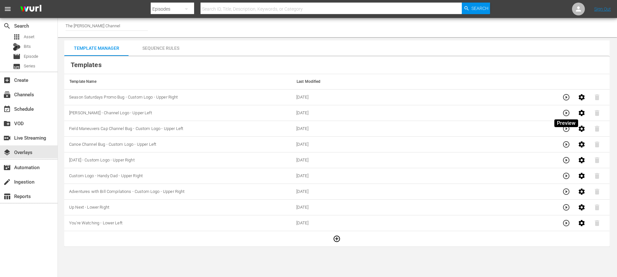
click at [567, 115] on icon "button" at bounding box center [566, 113] width 8 height 8
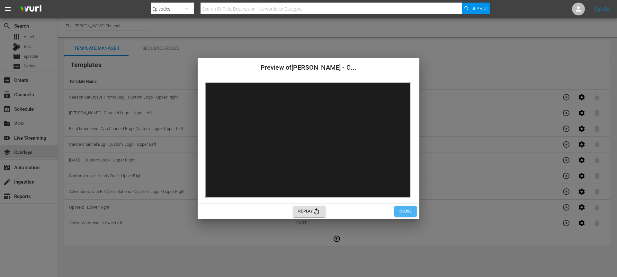
click at [404, 212] on span "Close" at bounding box center [405, 211] width 12 height 7
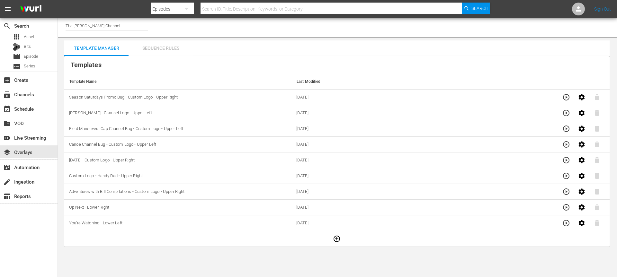
click at [165, 48] on div "Sequence Rules" at bounding box center [161, 47] width 64 height 15
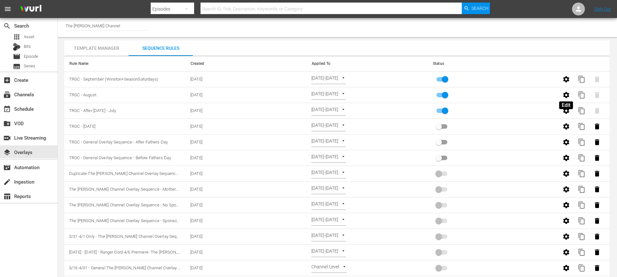
click at [566, 94] on icon "button" at bounding box center [566, 95] width 6 height 6
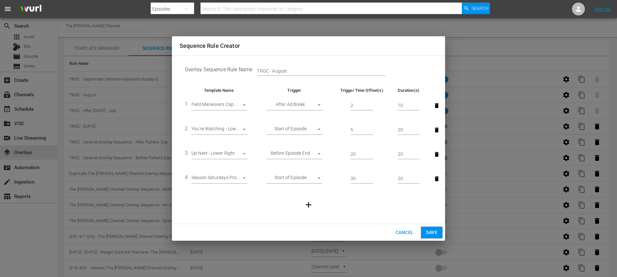
drag, startPoint x: 404, startPoint y: 233, endPoint x: 399, endPoint y: 232, distance: 4.6
click at [404, 233] on span "Cancel" at bounding box center [405, 233] width 18 height 8
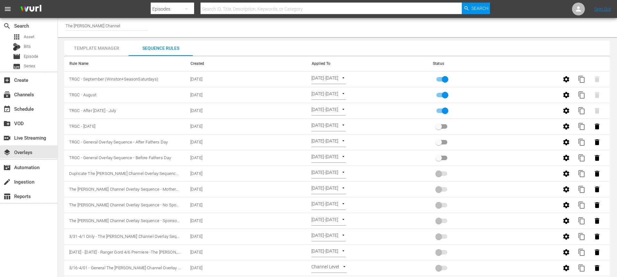
click at [108, 51] on div "Template Manager" at bounding box center [96, 47] width 64 height 15
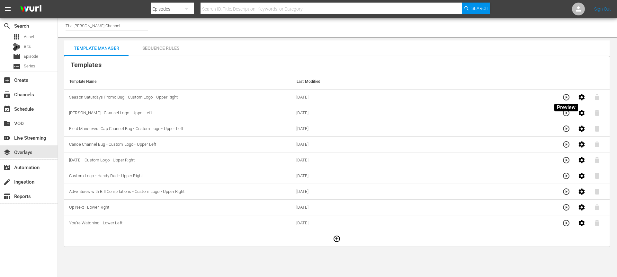
click at [565, 96] on icon "button" at bounding box center [566, 98] width 8 height 8
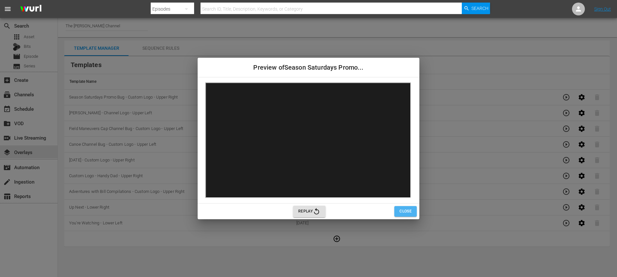
drag, startPoint x: 399, startPoint y: 210, endPoint x: 384, endPoint y: 209, distance: 15.1
click at [400, 210] on span "Close" at bounding box center [405, 211] width 12 height 7
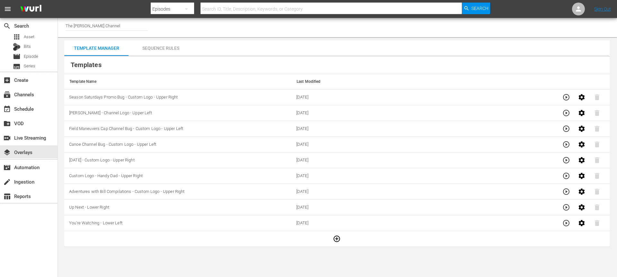
click at [255, 63] on th "Templates" at bounding box center [336, 65] width 545 height 18
click at [37, 99] on div "subscriptions Channels" at bounding box center [29, 94] width 58 height 13
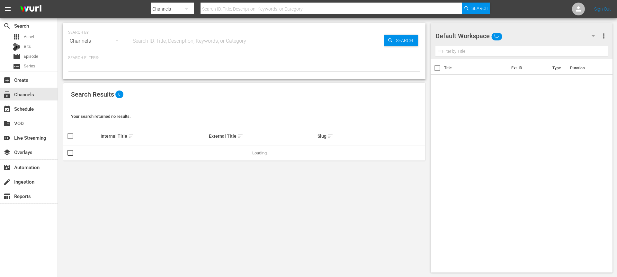
scroll to position [0, 0]
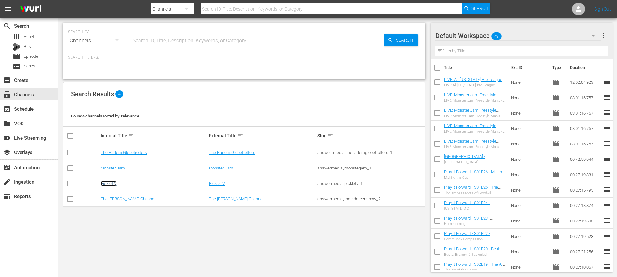
click at [114, 183] on link "PickleTV" at bounding box center [109, 183] width 16 height 5
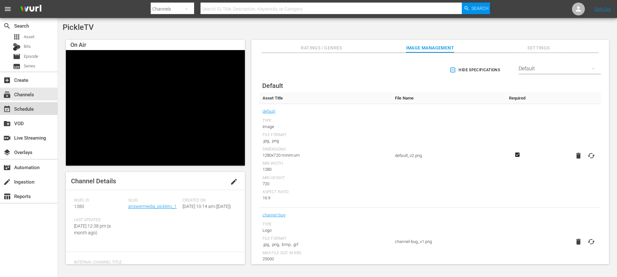
click at [21, 107] on div "event_available Schedule" at bounding box center [18, 108] width 36 height 6
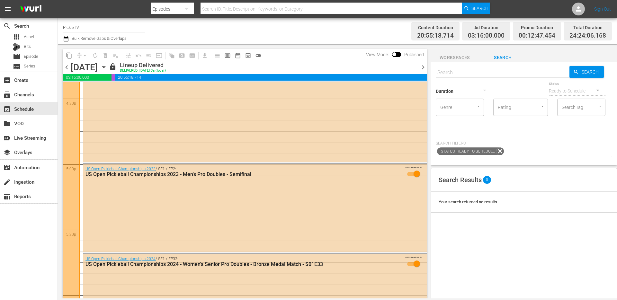
scroll to position [2296, 0]
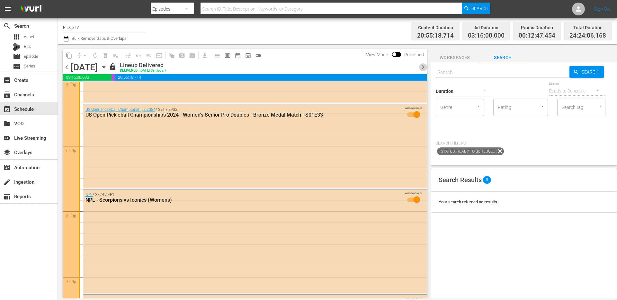
click at [421, 67] on span "chevron_right" at bounding box center [423, 67] width 8 height 8
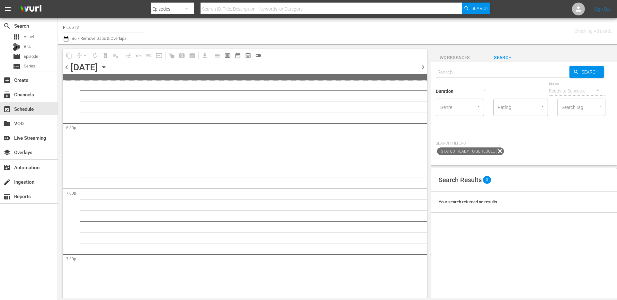
click at [422, 67] on span "chevron_right" at bounding box center [423, 67] width 8 height 8
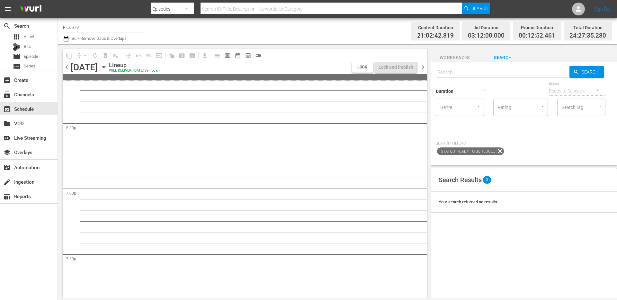
click at [373, 43] on div "Channel Title PickleTV Bulk Remove Gaps & Overlaps Content Duration 21:02:42.81…" at bounding box center [337, 31] width 559 height 26
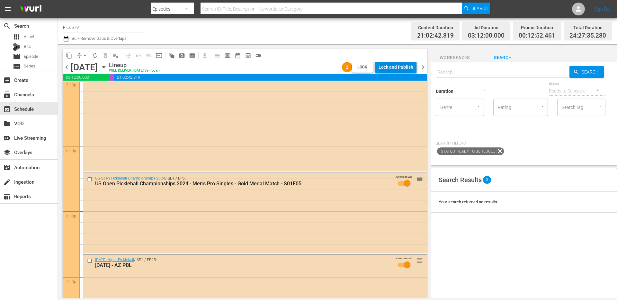
click at [390, 69] on div "Lock and Publish" at bounding box center [396, 67] width 35 height 12
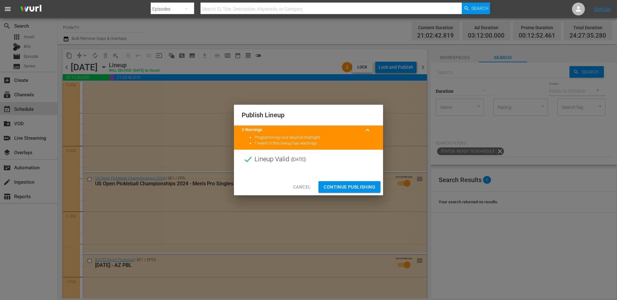
click at [354, 184] on span "Continue Publishing" at bounding box center [350, 187] width 52 height 8
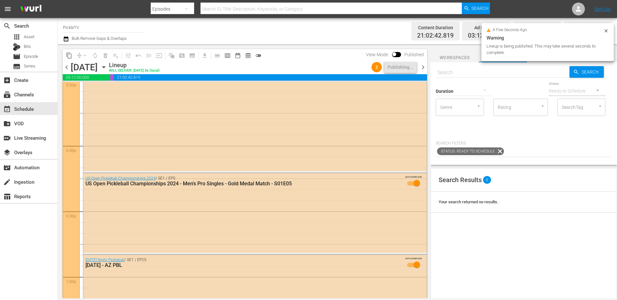
click at [423, 68] on span "chevron_right" at bounding box center [423, 67] width 8 height 8
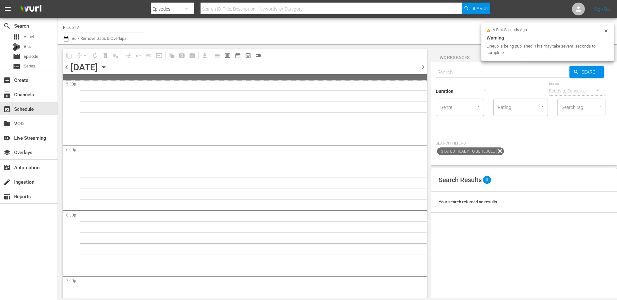
scroll to position [2384, 0]
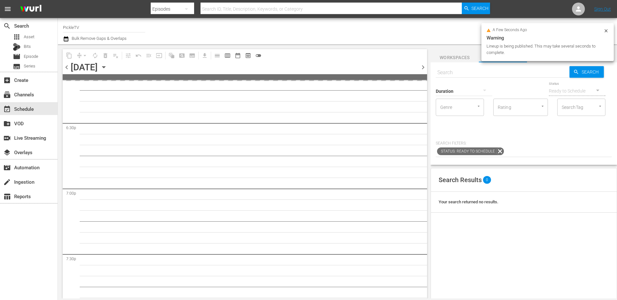
click at [333, 45] on div "content_copy compress arrow_drop_down autorenew_outlined delete_forever_outline…" at bounding box center [243, 171] width 371 height 254
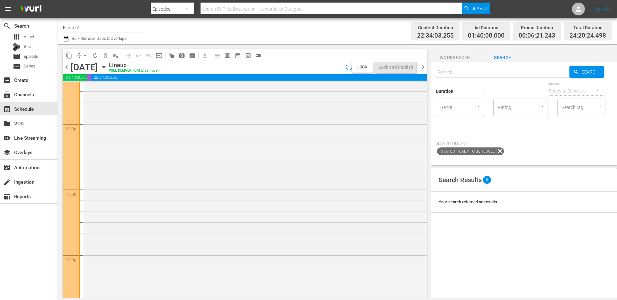
scroll to position [2274, 0]
click at [385, 70] on div "Lock and Publish" at bounding box center [396, 67] width 35 height 12
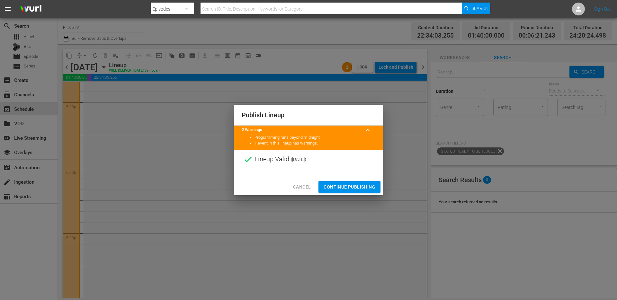
click at [362, 189] on span "Continue Publishing" at bounding box center [350, 187] width 52 height 8
